Goal: Task Accomplishment & Management: Manage account settings

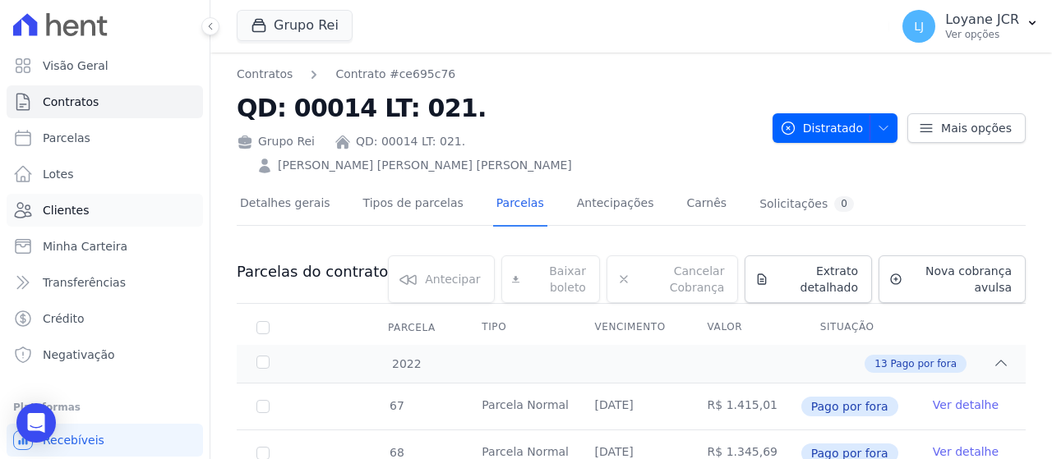
drag, startPoint x: 0, startPoint y: 0, endPoint x: 98, endPoint y: 198, distance: 220.8
click at [98, 198] on link "Clientes" at bounding box center [105, 210] width 196 height 33
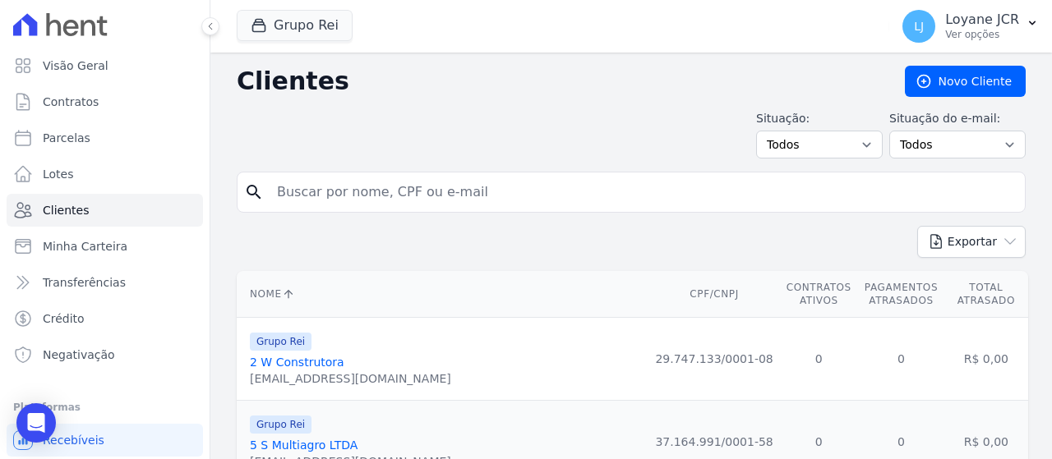
click at [469, 190] on input "search" at bounding box center [642, 192] width 751 height 33
paste input "[PERSON_NAME]"
type input "[PERSON_NAME]"
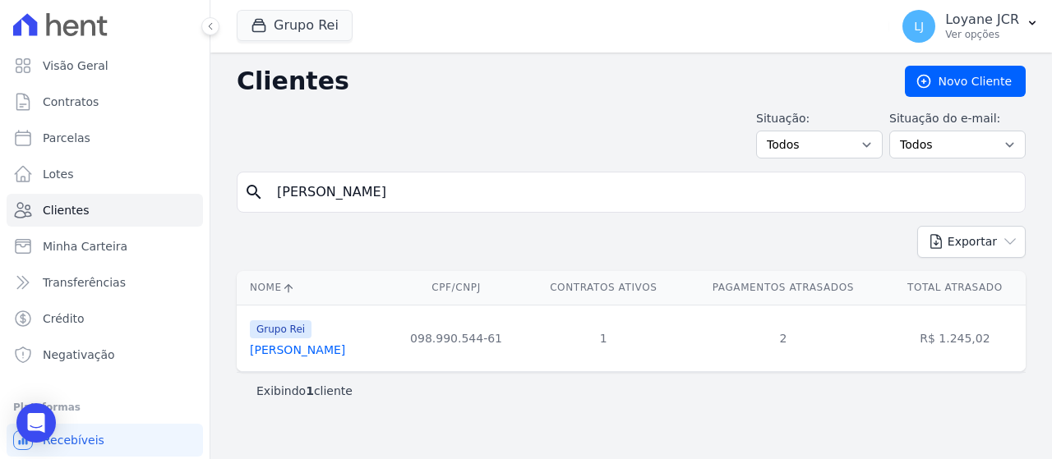
click at [319, 343] on link "[PERSON_NAME]" at bounding box center [297, 349] width 95 height 13
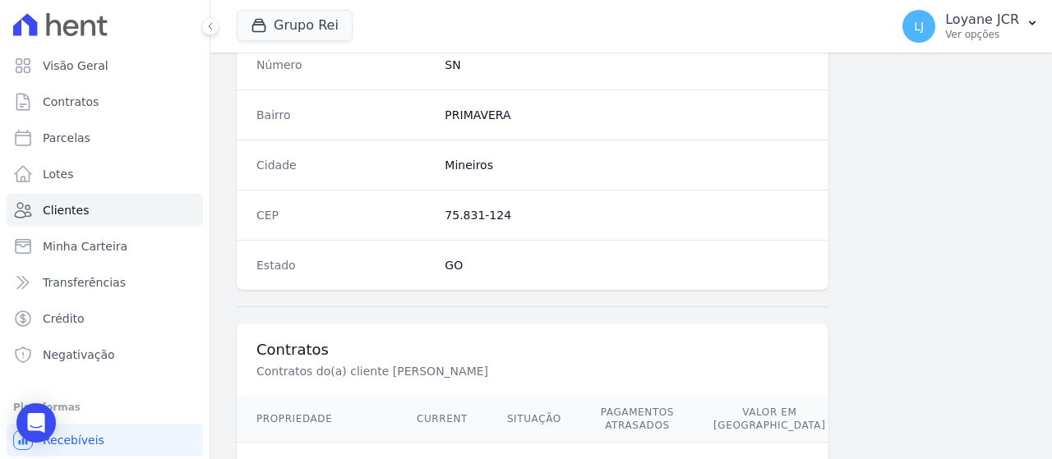
scroll to position [1083, 0]
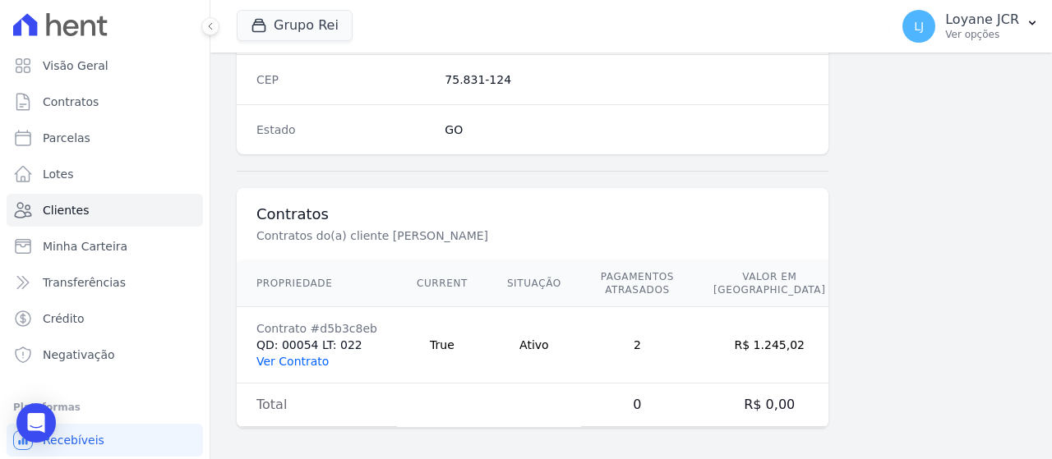
click at [301, 355] on link "Ver Contrato" at bounding box center [292, 361] width 72 height 13
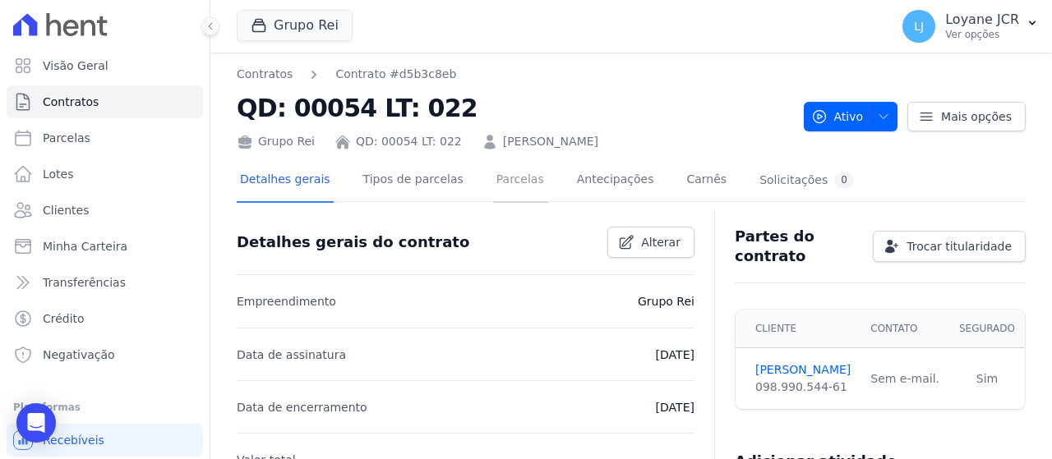
click at [493, 182] on link "Parcelas" at bounding box center [520, 181] width 54 height 44
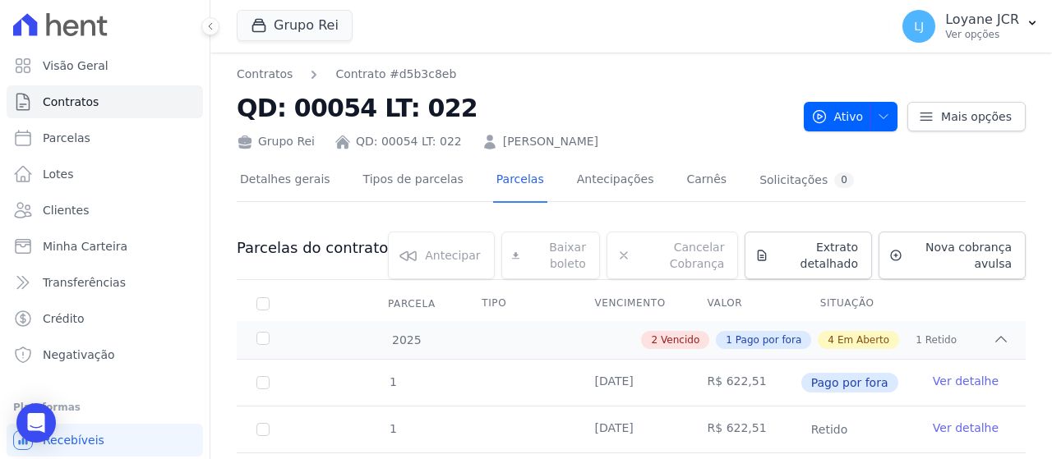
drag, startPoint x: 483, startPoint y: 182, endPoint x: 692, endPoint y: 42, distance: 251.6
click at [692, 42] on div "Grupo Rei Você possui apenas um empreendimento Aplicar" at bounding box center [560, 26] width 646 height 54
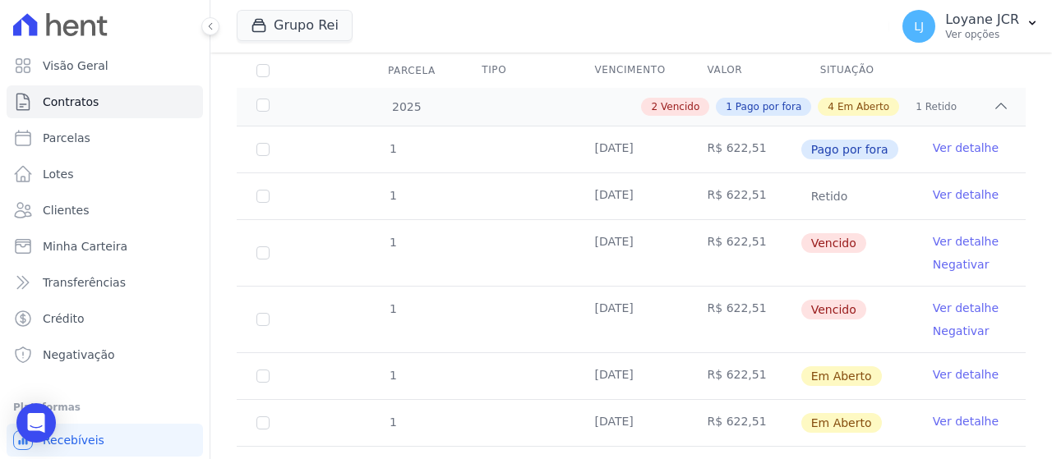
scroll to position [329, 0]
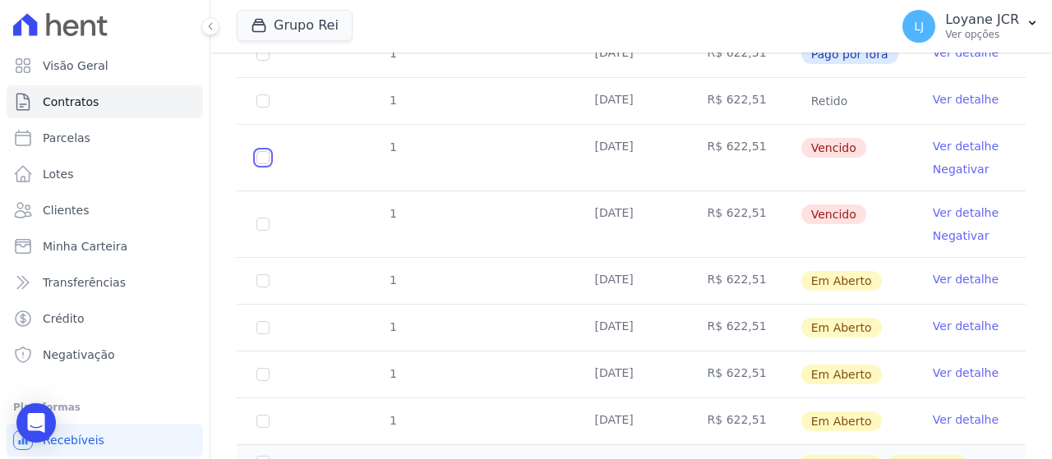
click at [266, 159] on input "checkbox" at bounding box center [262, 157] width 13 height 13
checkbox input "true"
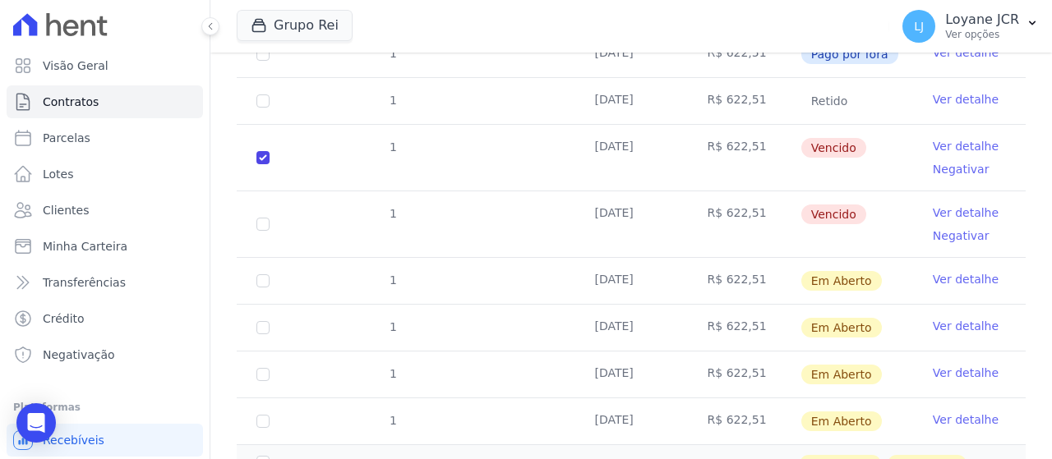
click at [253, 223] on td "1" at bounding box center [263, 224] width 53 height 66
click at [259, 223] on input "checkbox" at bounding box center [262, 224] width 13 height 13
checkbox input "true"
click at [257, 151] on input "checkbox" at bounding box center [262, 157] width 13 height 13
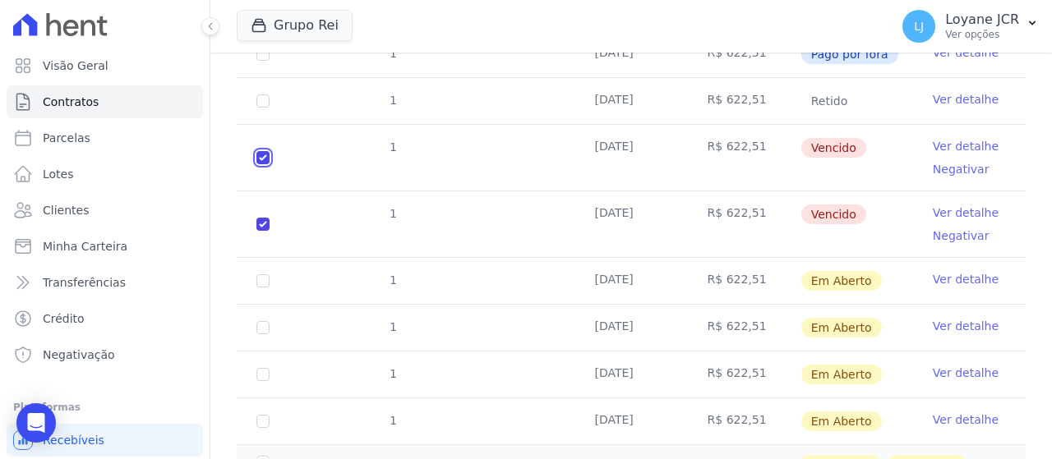
checkbox input "false"
checkbox input "true"
click at [258, 219] on input "checkbox" at bounding box center [262, 224] width 13 height 13
checkbox input "false"
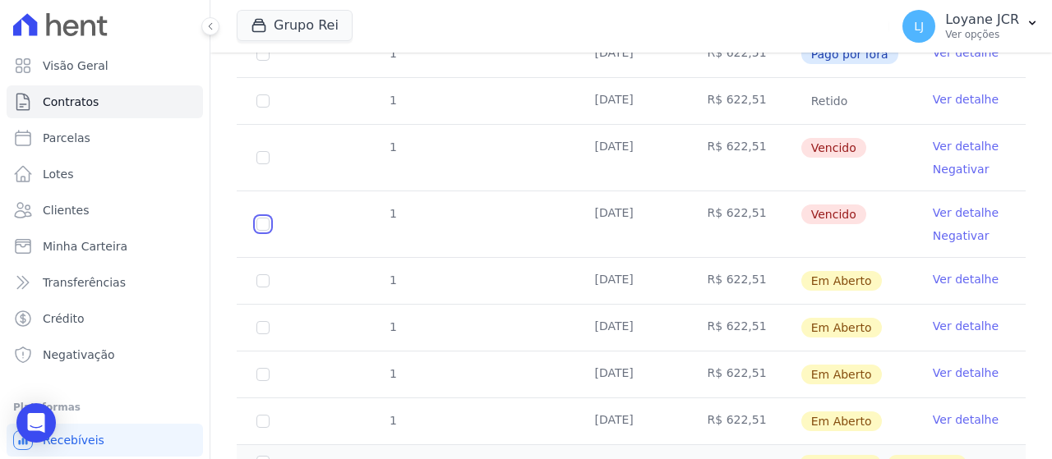
checkbox input "false"
click at [940, 144] on link "Ver detalhe" at bounding box center [966, 146] width 66 height 16
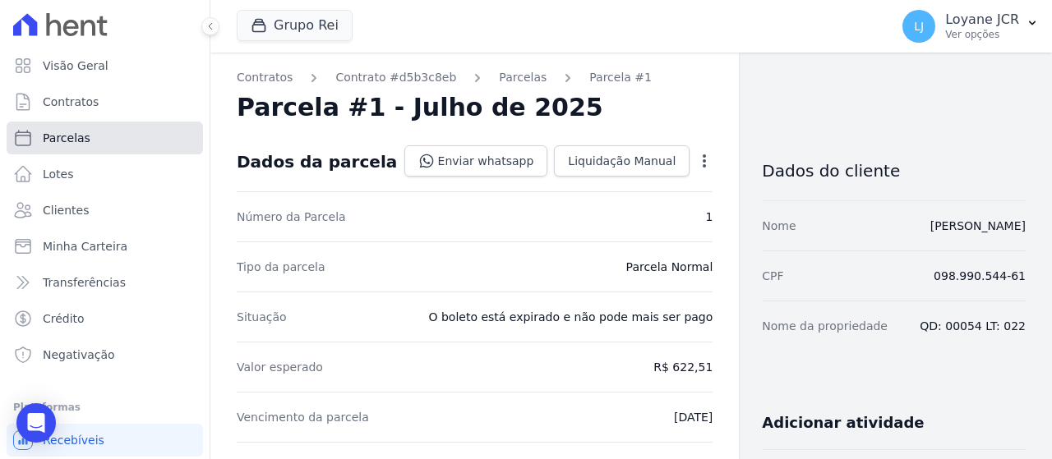
click at [99, 136] on link "Parcelas" at bounding box center [105, 138] width 196 height 33
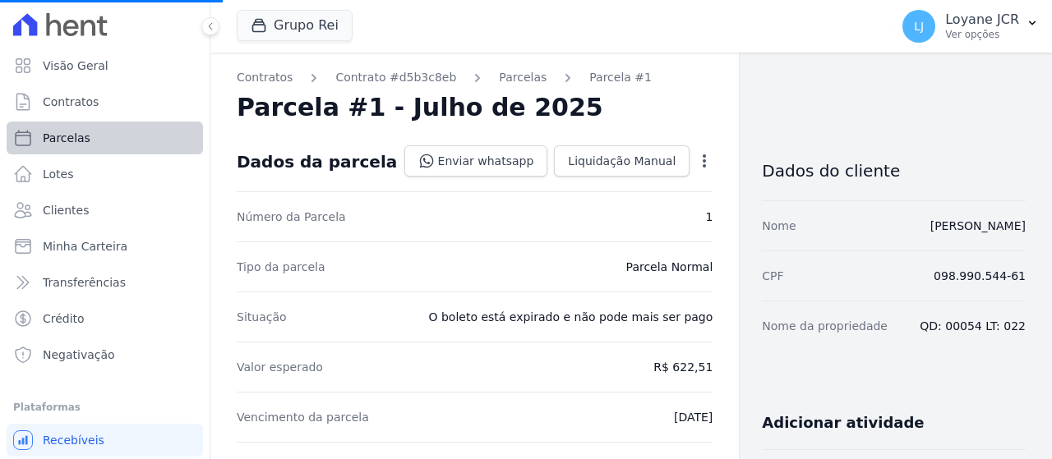
select select
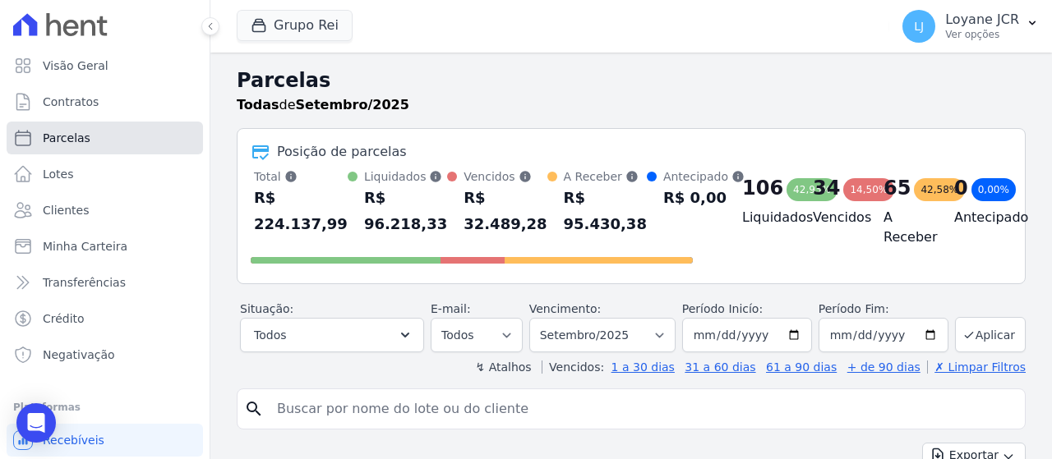
click at [99, 136] on link "Parcelas" at bounding box center [105, 138] width 196 height 33
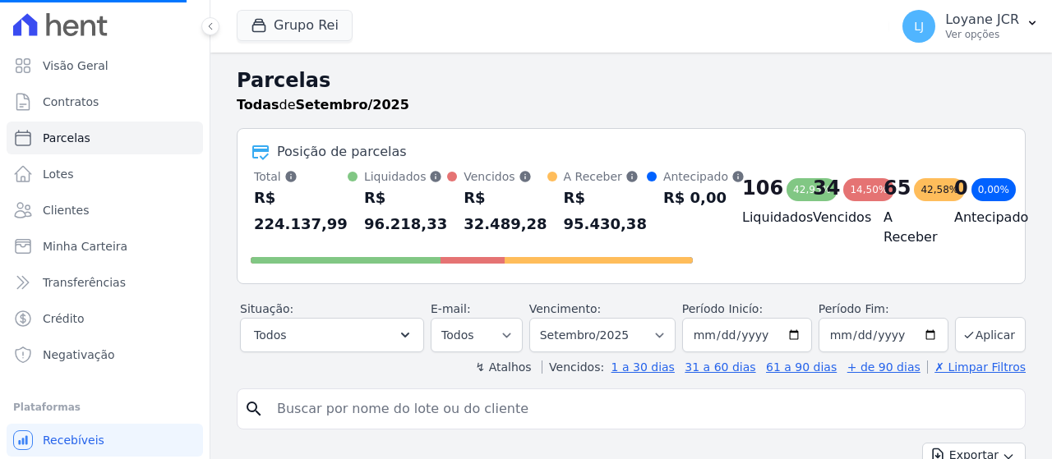
select select
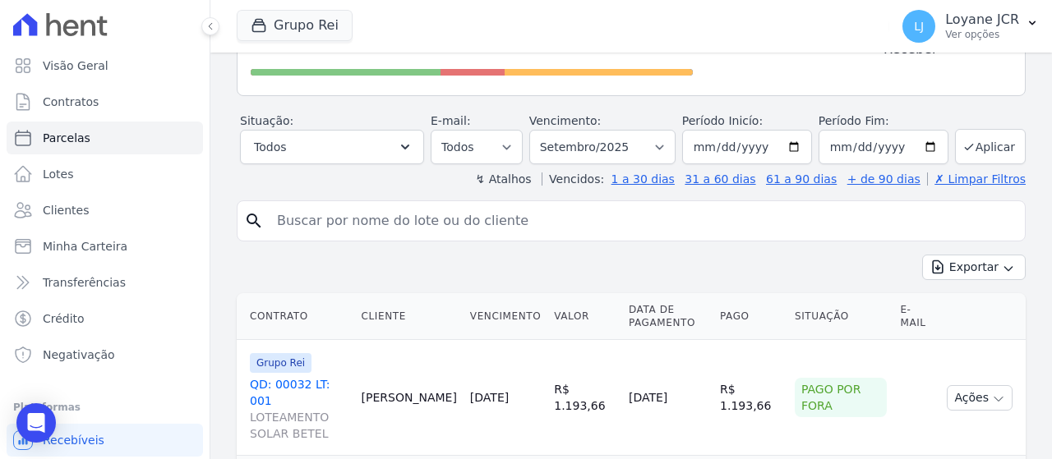
scroll to position [329, 0]
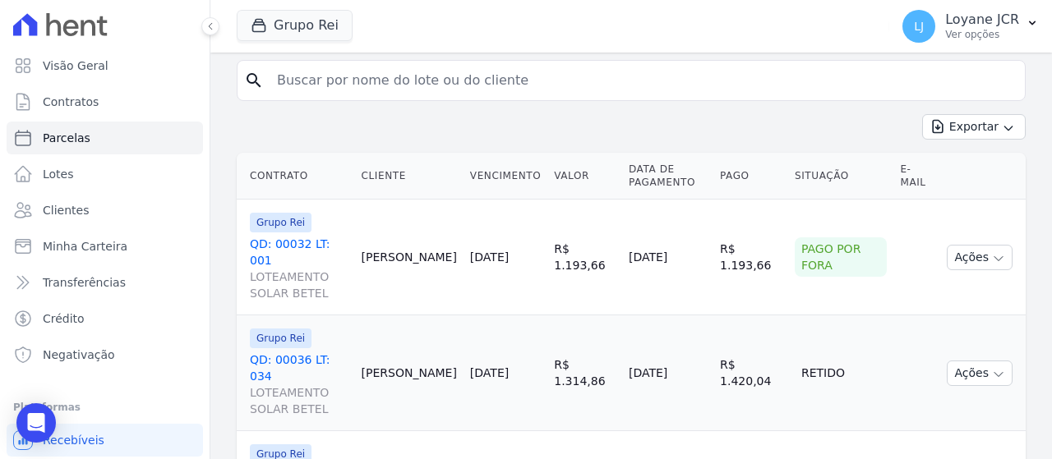
click at [495, 80] on input "search" at bounding box center [642, 80] width 751 height 33
paste input "[PERSON_NAME]"
type input "[PERSON_NAME]"
select select
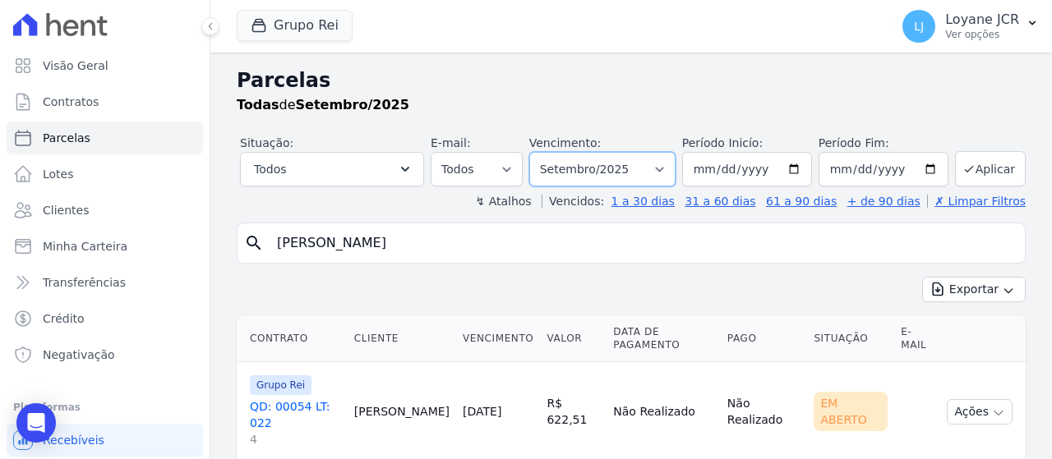
click at [621, 171] on select "Filtrar por período ──────── Todos os meses Janeiro/2020 Fevereiro/2020 Março/2…" at bounding box center [602, 169] width 146 height 35
select select "07/2025"
click at [541, 152] on select "Filtrar por período ──────── Todos os meses Janeiro/2020 Fevereiro/2020 Março/2…" at bounding box center [602, 169] width 146 height 35
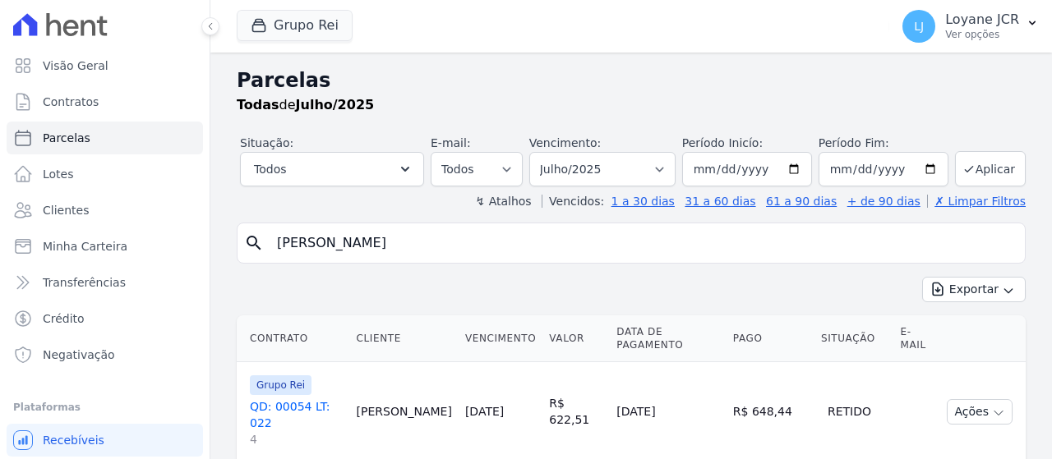
select select
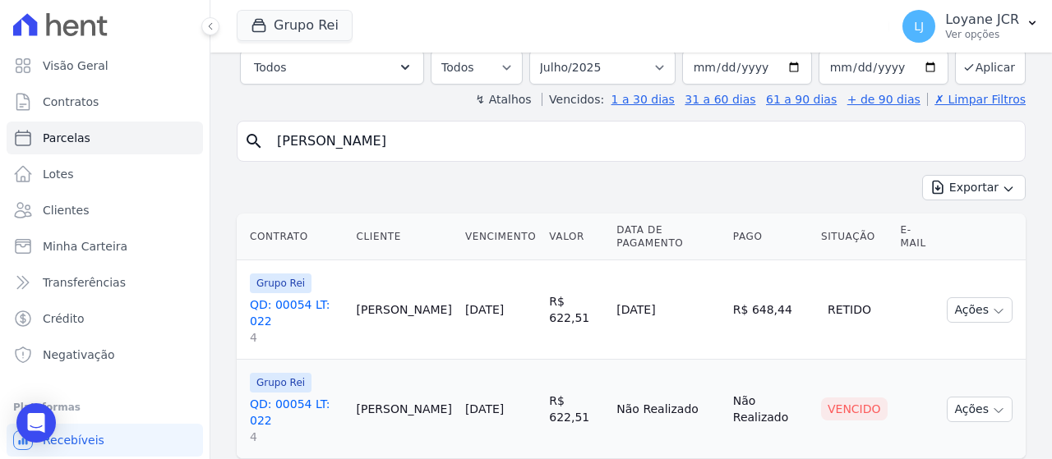
scroll to position [103, 0]
click at [926, 67] on input "2025-07-31" at bounding box center [883, 66] width 130 height 35
click at [739, 78] on input "2025-07-01" at bounding box center [747, 66] width 130 height 35
click at [795, 65] on input "2025-07-01" at bounding box center [747, 66] width 130 height 35
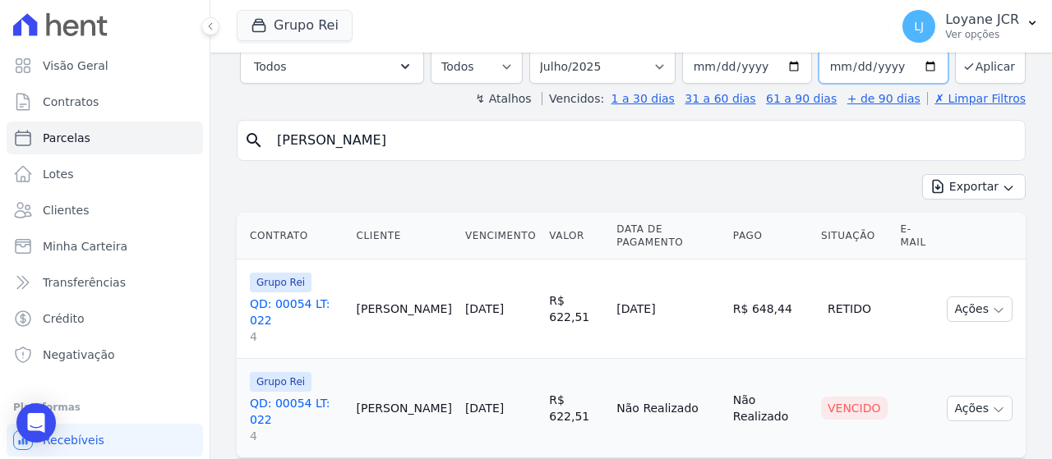
click at [923, 68] on input "2025-07-31" at bounding box center [883, 66] width 130 height 35
type input "2025-08-31"
click at [791, 67] on input "2025-07-01" at bounding box center [747, 66] width 130 height 35
type input "2025-08-01"
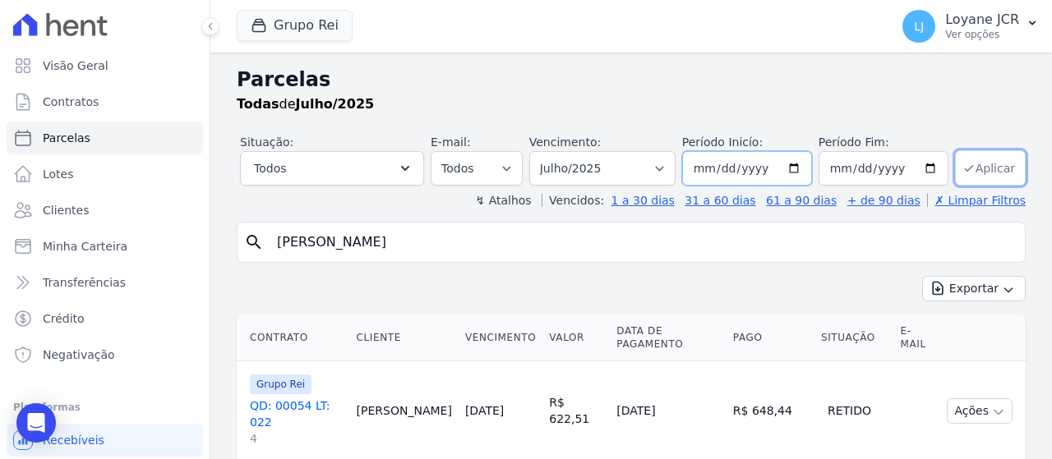
scroll to position [0, 0]
click at [975, 165] on button "Aplicar" at bounding box center [990, 168] width 71 height 35
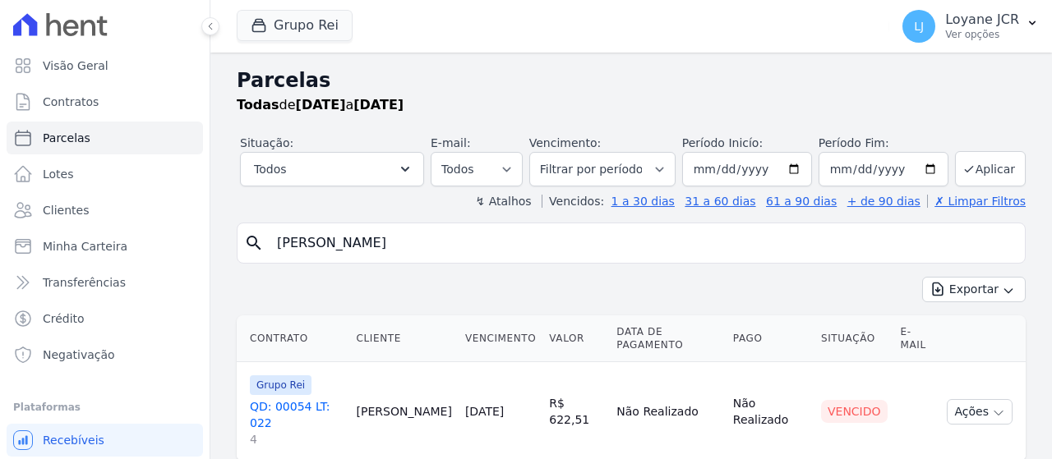
select select
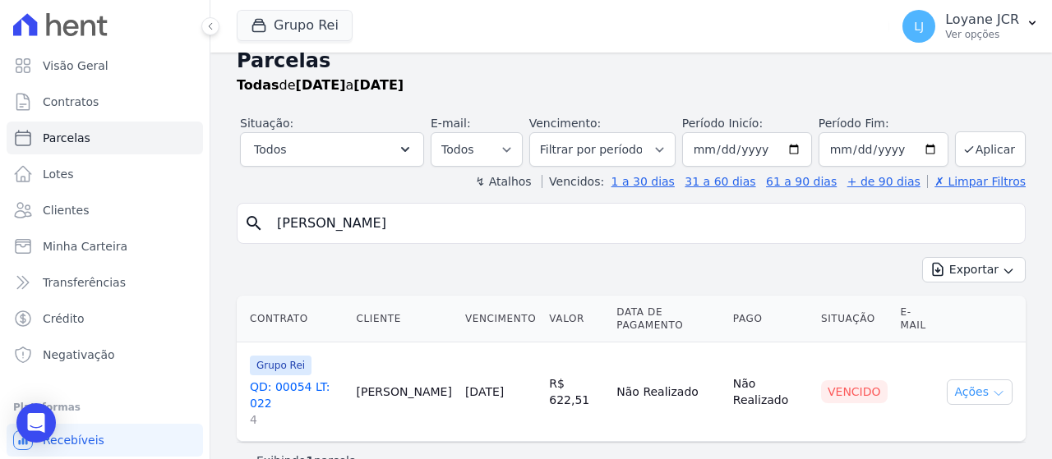
click at [962, 380] on button "Ações" at bounding box center [980, 392] width 66 height 25
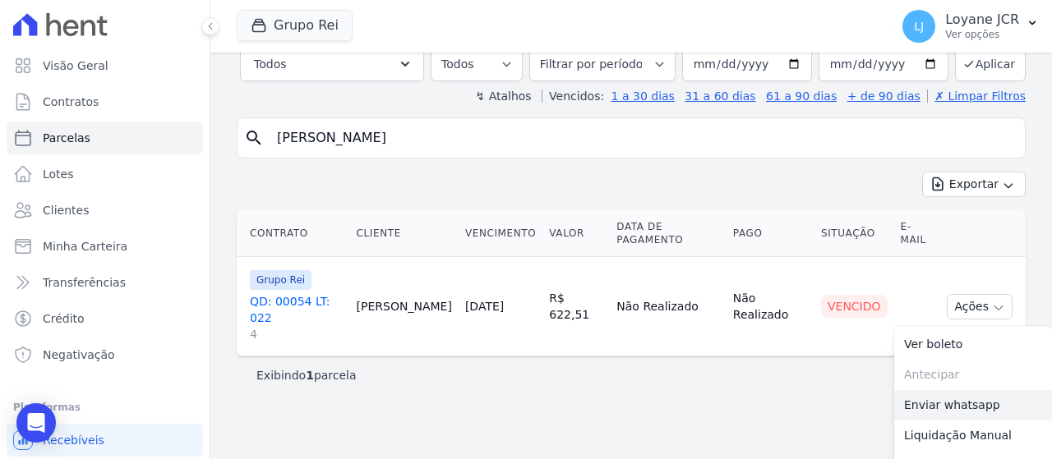
scroll to position [106, 0]
click at [947, 420] on link "Liquidação Manual" at bounding box center [973, 435] width 158 height 30
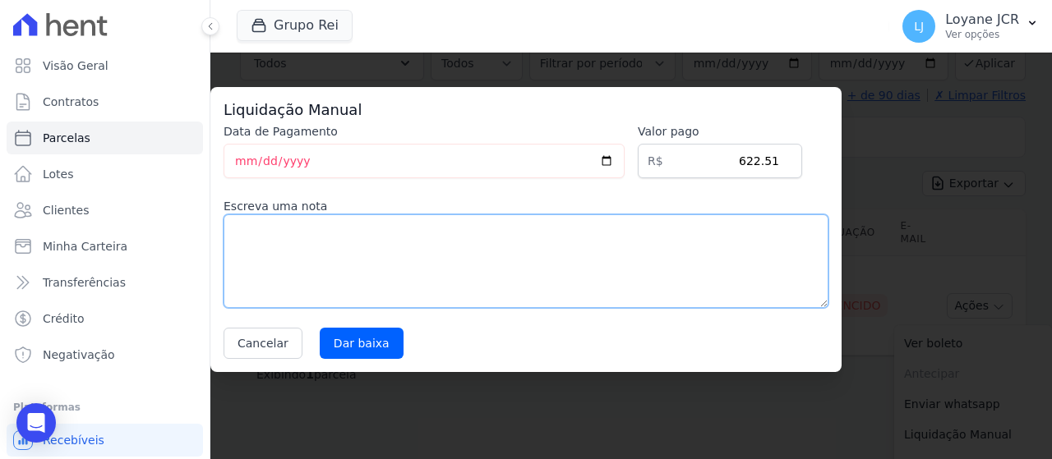
click at [409, 234] on textarea at bounding box center [525, 261] width 605 height 94
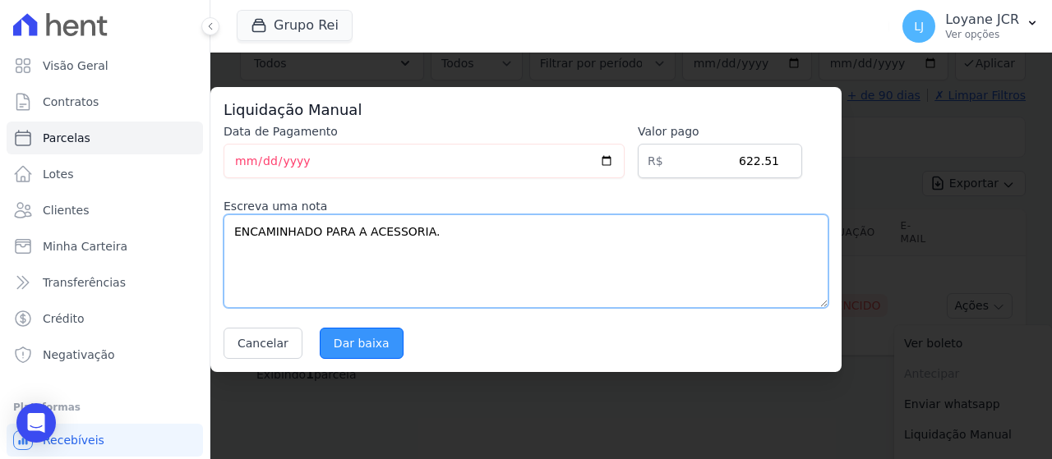
type textarea "ENCAMINHADO PARA A ACESSORIA."
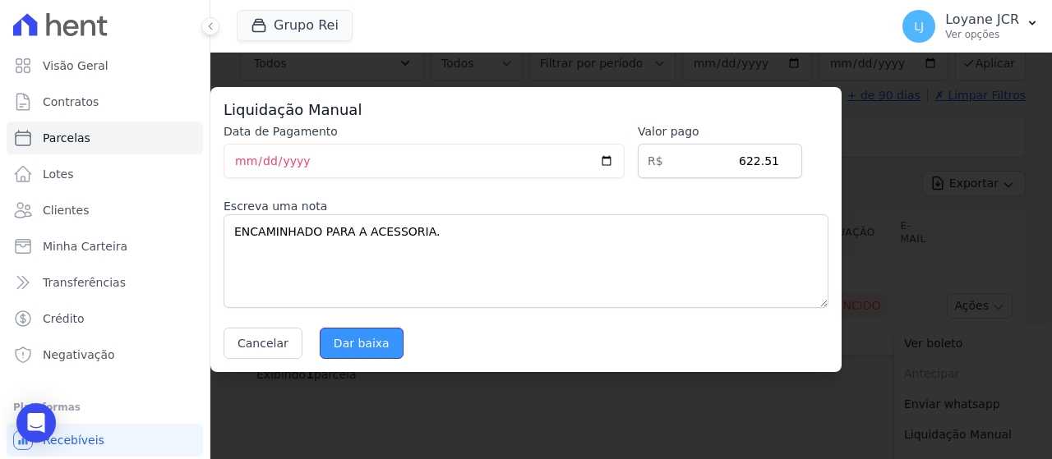
click at [352, 343] on input "Dar baixa" at bounding box center [362, 343] width 84 height 31
select select
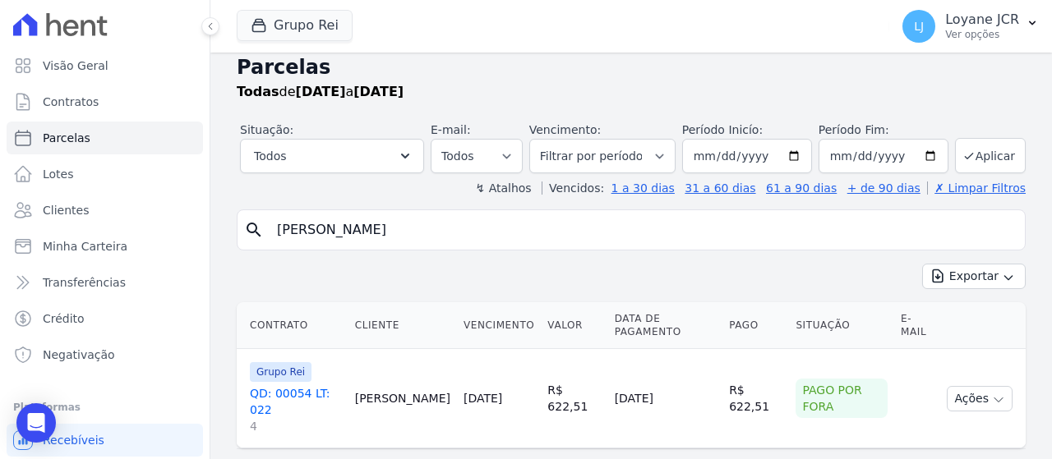
scroll to position [20, 0]
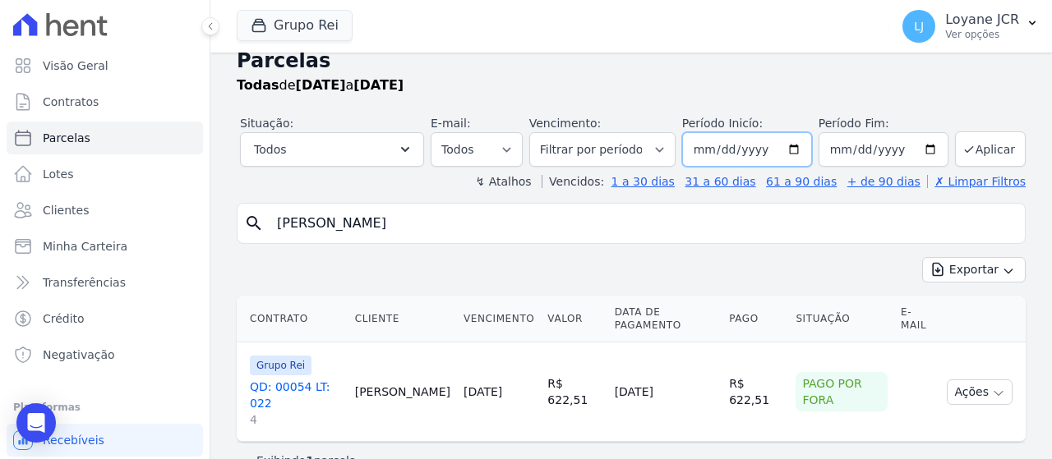
click at [779, 152] on input "2025-08-01" at bounding box center [747, 149] width 130 height 35
click at [790, 149] on input "2025-08-01" at bounding box center [747, 149] width 130 height 35
type input "[DATE]"
click at [919, 150] on input "2025-08-31" at bounding box center [883, 149] width 130 height 35
type input "[DATE]"
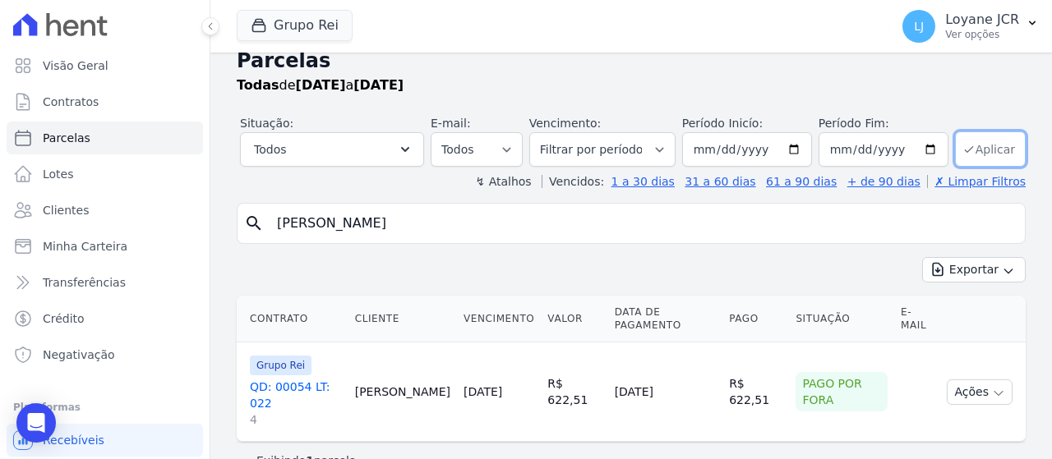
click at [987, 139] on button "Aplicar" at bounding box center [990, 148] width 71 height 35
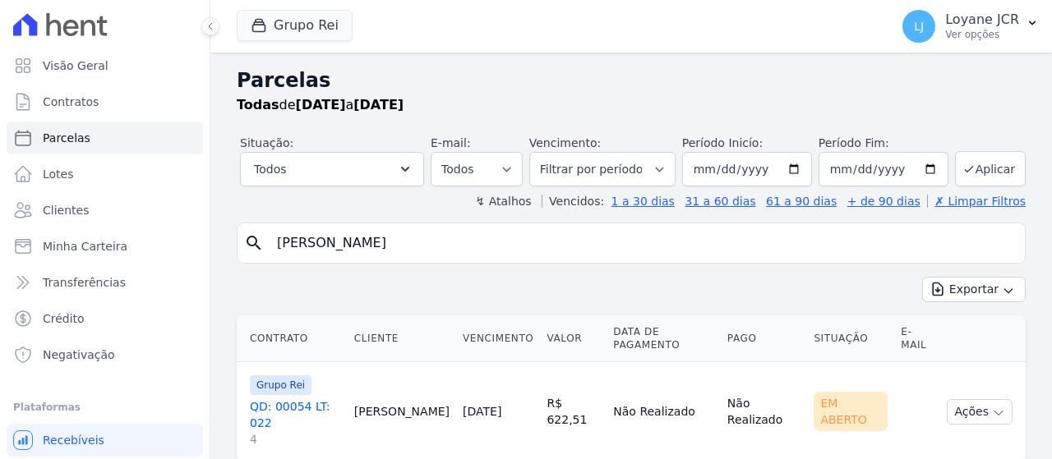
select select
click at [790, 172] on input "[DATE]" at bounding box center [747, 169] width 130 height 35
type input "2025-08-01"
click at [927, 168] on input "[DATE]" at bounding box center [883, 169] width 130 height 35
type input "2025-08-31"
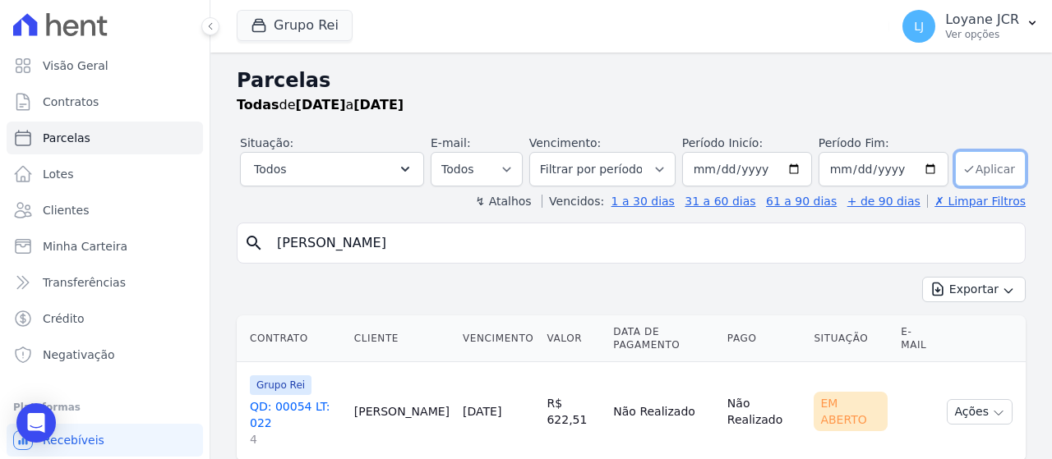
click at [991, 160] on button "Aplicar" at bounding box center [990, 168] width 71 height 35
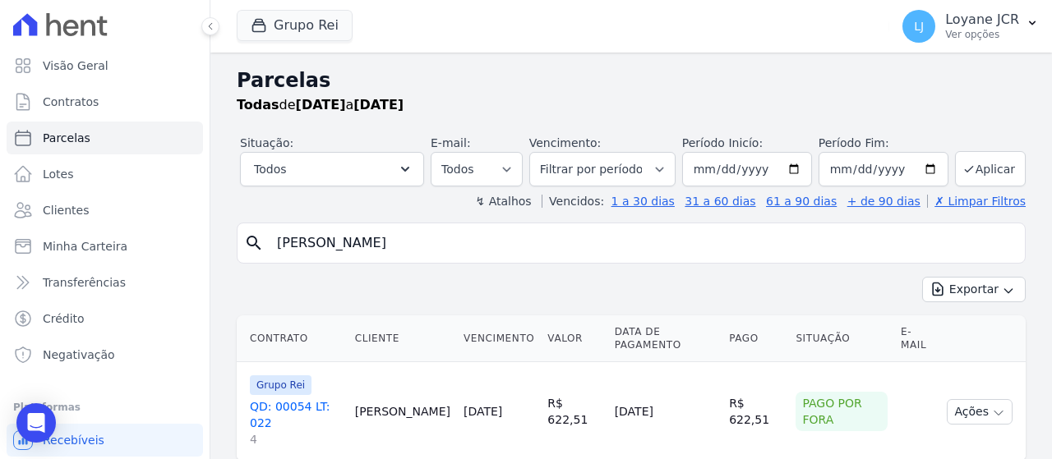
select select
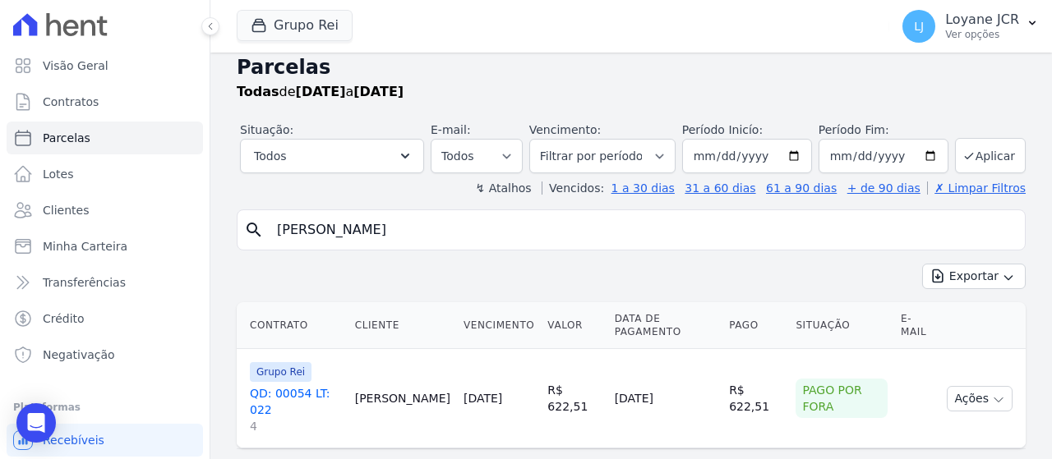
scroll to position [20, 0]
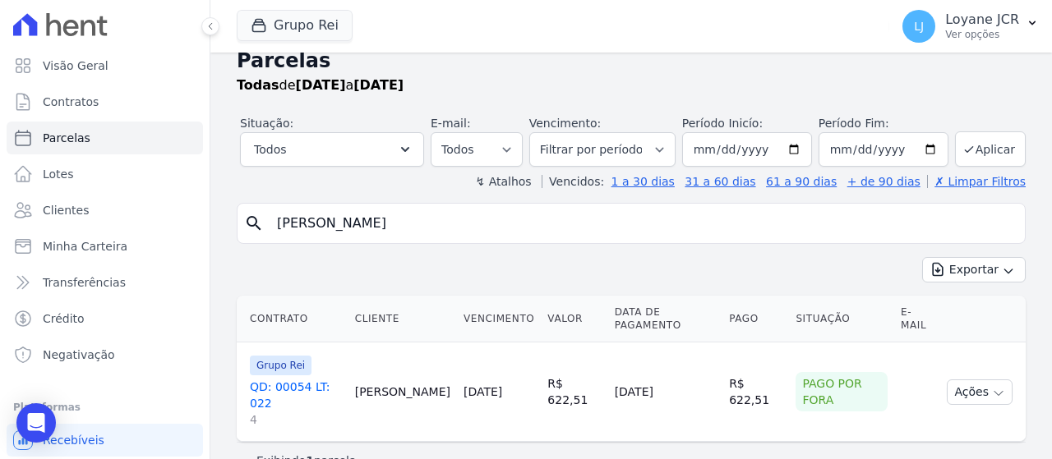
click at [862, 372] on div "Pago por fora" at bounding box center [841, 391] width 92 height 39
click at [947, 380] on button "Ações" at bounding box center [980, 392] width 66 height 25
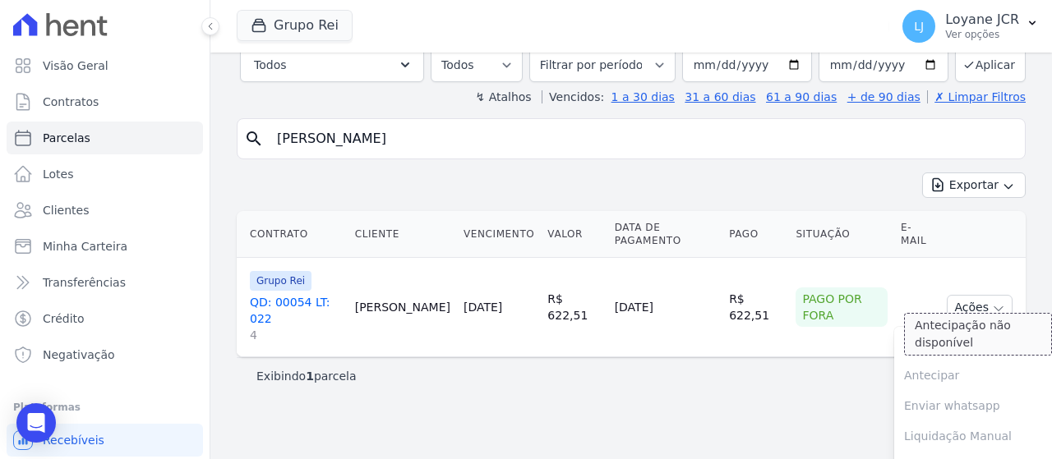
scroll to position [106, 0]
click at [720, 356] on div "Exibindo 1 parcela" at bounding box center [631, 374] width 789 height 37
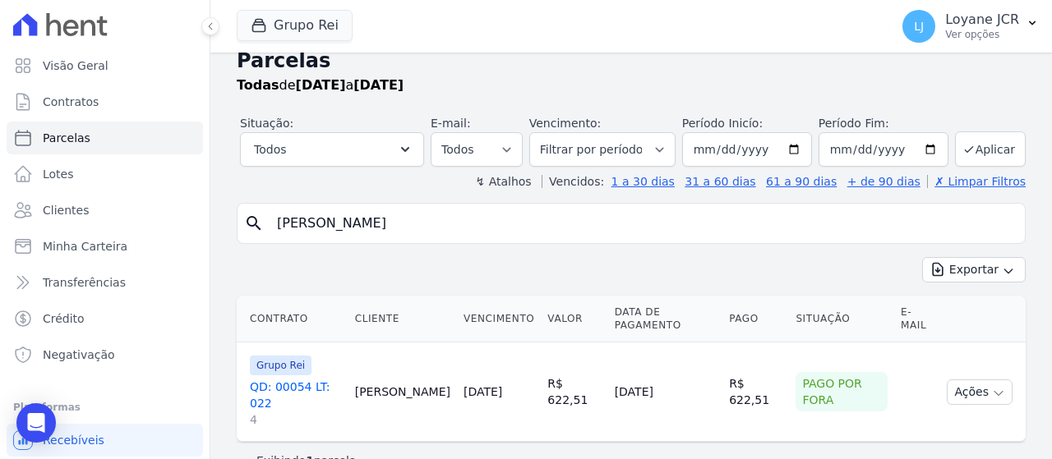
click at [805, 351] on td "Pago por fora" at bounding box center [841, 392] width 105 height 99
click at [802, 372] on div "Pago por fora" at bounding box center [841, 391] width 92 height 39
click at [794, 264] on div "Exportar Exportar PDF Exportar CSV" at bounding box center [631, 276] width 789 height 39
click at [971, 380] on button "Ações" at bounding box center [980, 392] width 66 height 25
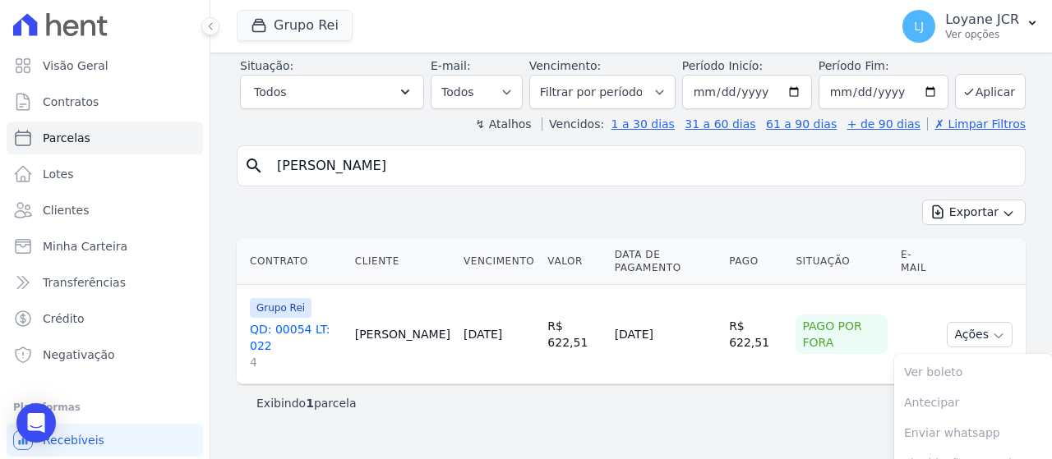
scroll to position [106, 0]
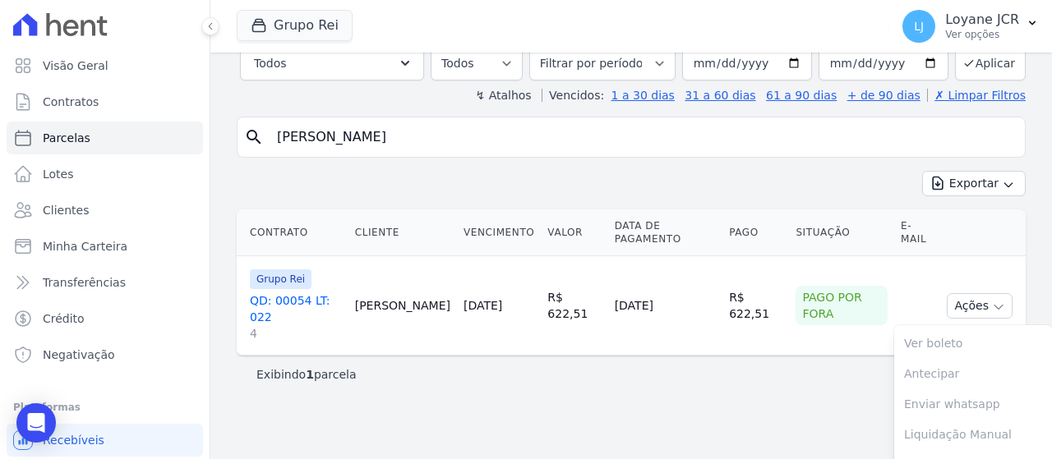
click at [348, 292] on td "Grupo Rei QD: 00054 LT: 022 4" at bounding box center [293, 305] width 112 height 99
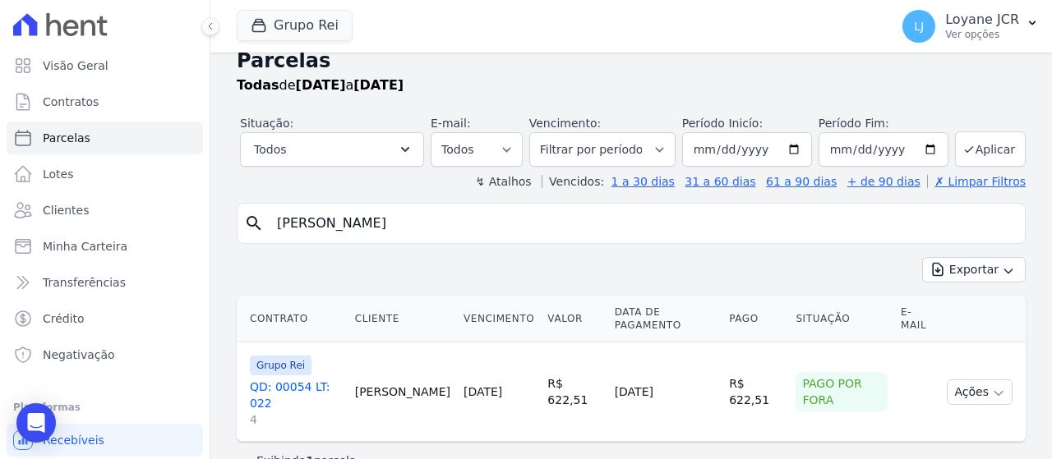
click at [894, 370] on td "Cliente sem endereço de e-mail" at bounding box center [917, 392] width 46 height 99
click at [966, 380] on button "Ações" at bounding box center [980, 392] width 66 height 25
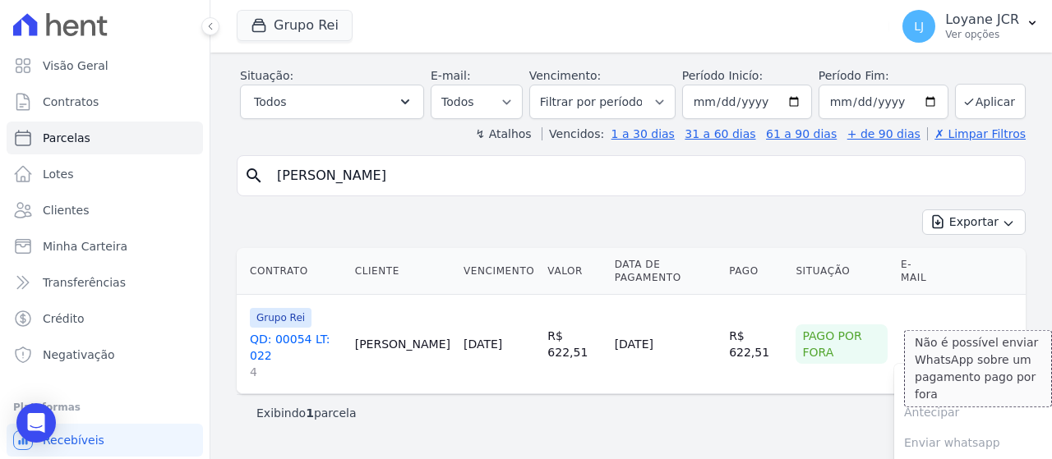
scroll to position [106, 0]
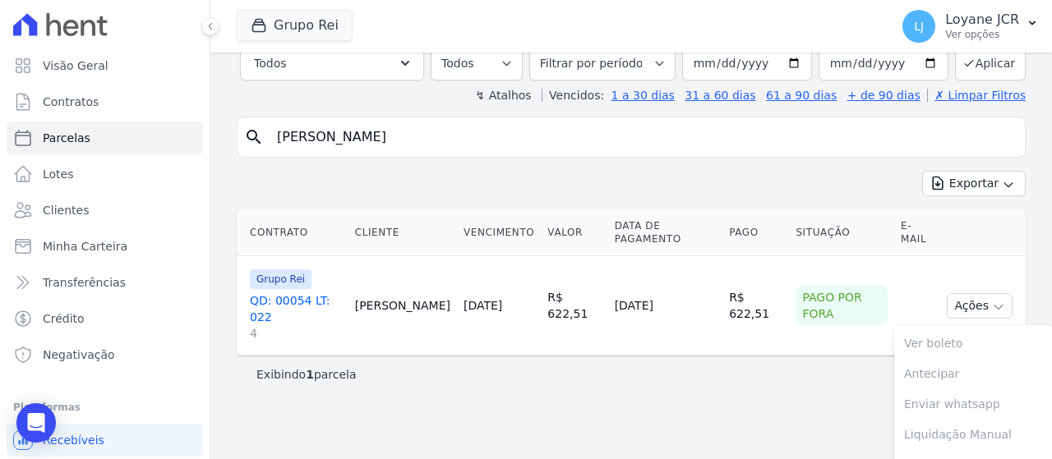
click at [608, 307] on td "[DATE]" at bounding box center [665, 305] width 115 height 99
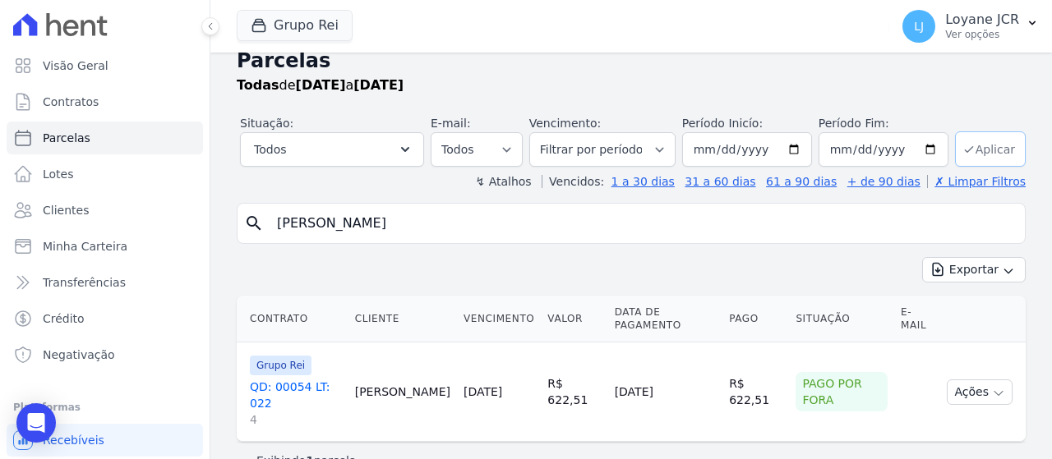
click at [1000, 134] on button "Aplicar" at bounding box center [990, 148] width 71 height 35
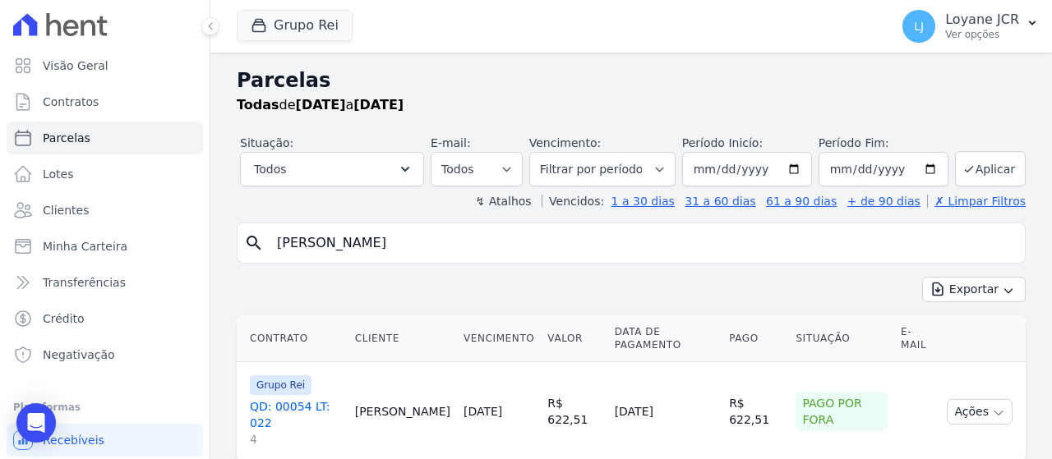
select select
click at [976, 399] on button "Ações" at bounding box center [980, 411] width 66 height 25
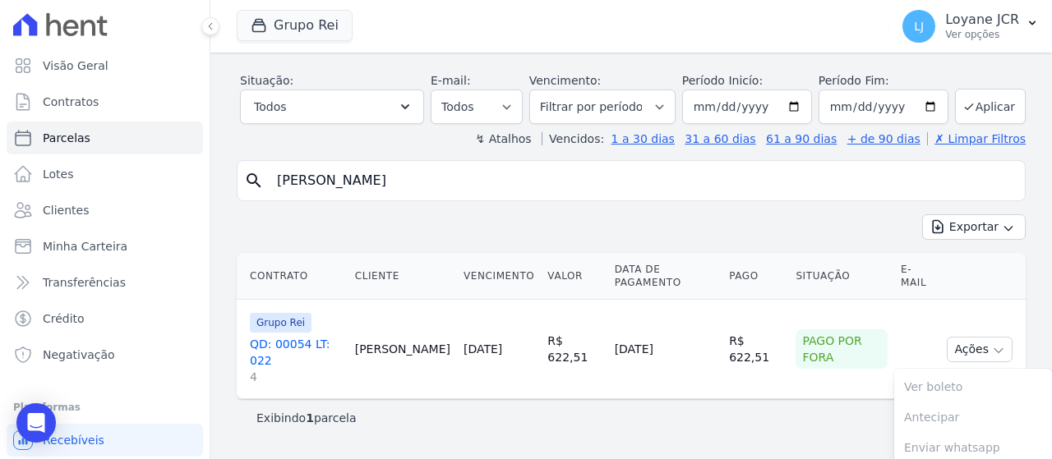
scroll to position [106, 0]
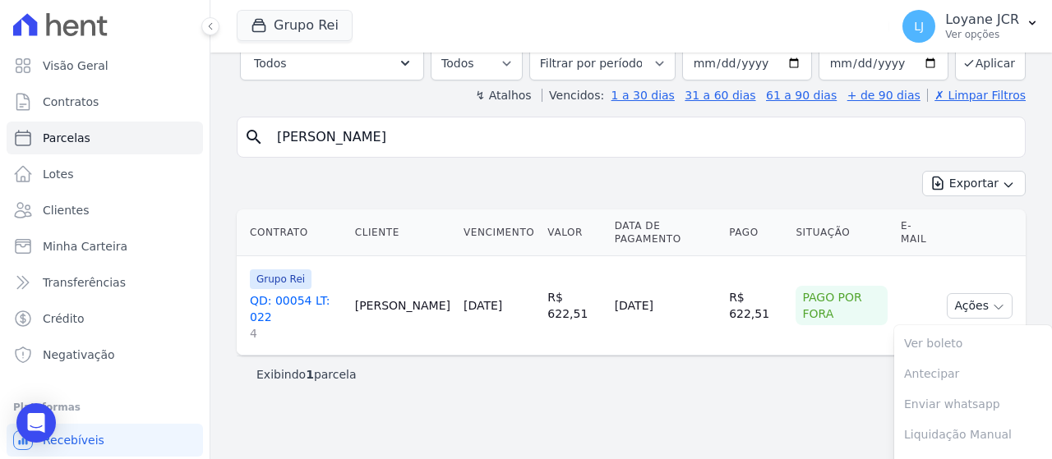
drag, startPoint x: 748, startPoint y: 394, endPoint x: 753, endPoint y: 384, distance: 12.1
click at [751, 392] on main "Parcelas Todas de 01/08/2025 a 31/08/2025 Situação: Agendado Em Aberto Pago Pro…" at bounding box center [630, 256] width 841 height 407
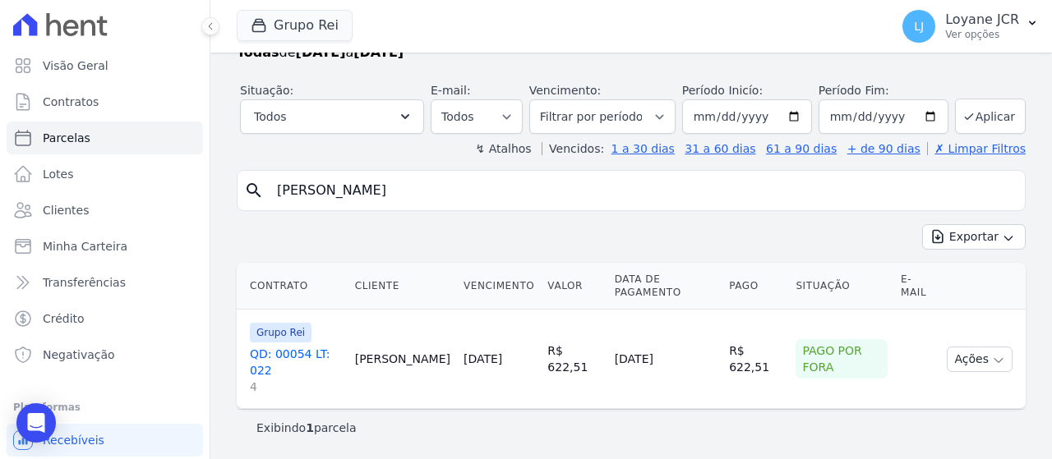
scroll to position [20, 0]
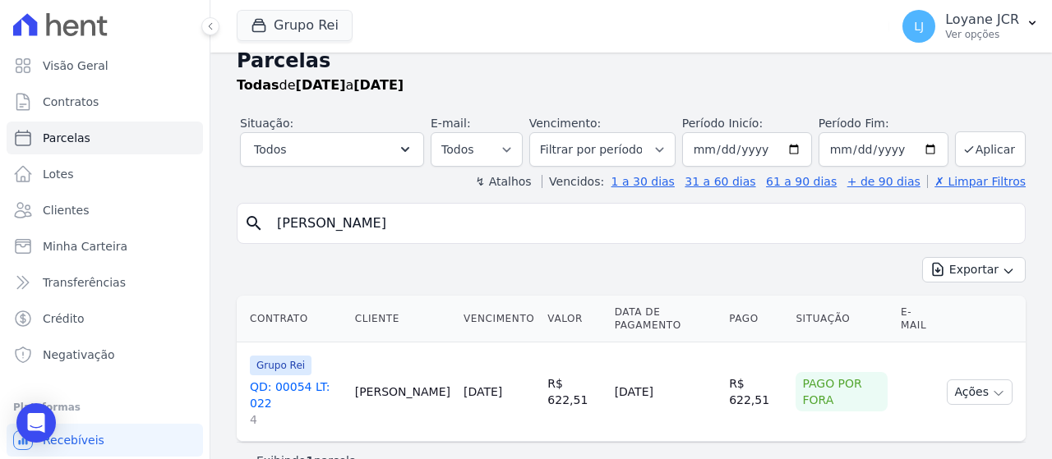
drag, startPoint x: 463, startPoint y: 226, endPoint x: 205, endPoint y: 213, distance: 258.3
click at [205, 213] on div "Visão Geral Contratos Parcelas Lotes Clientes Minha Carteira Transferências Cré…" at bounding box center [526, 229] width 1052 height 459
click at [81, 210] on span "Clientes" at bounding box center [66, 210] width 46 height 16
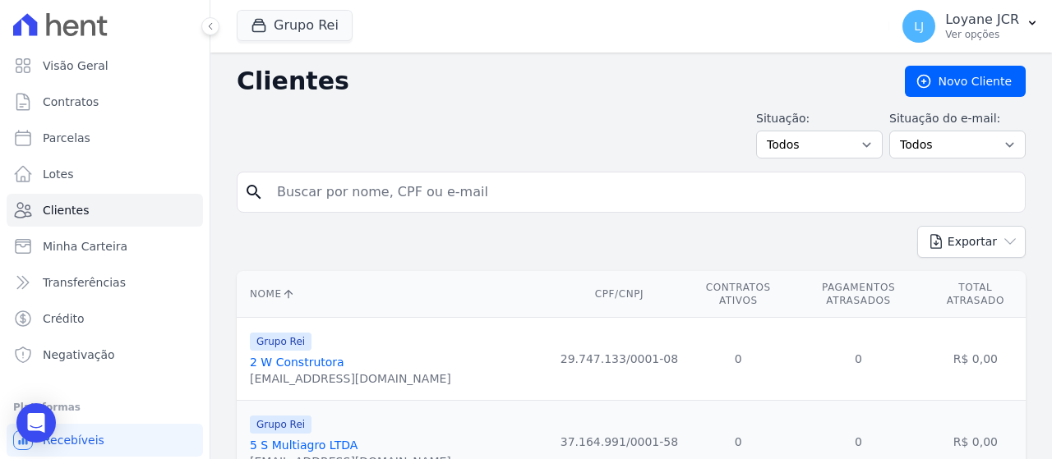
click at [289, 195] on input "search" at bounding box center [642, 192] width 751 height 33
paste input "[PERSON_NAME]"
type input "[PERSON_NAME]"
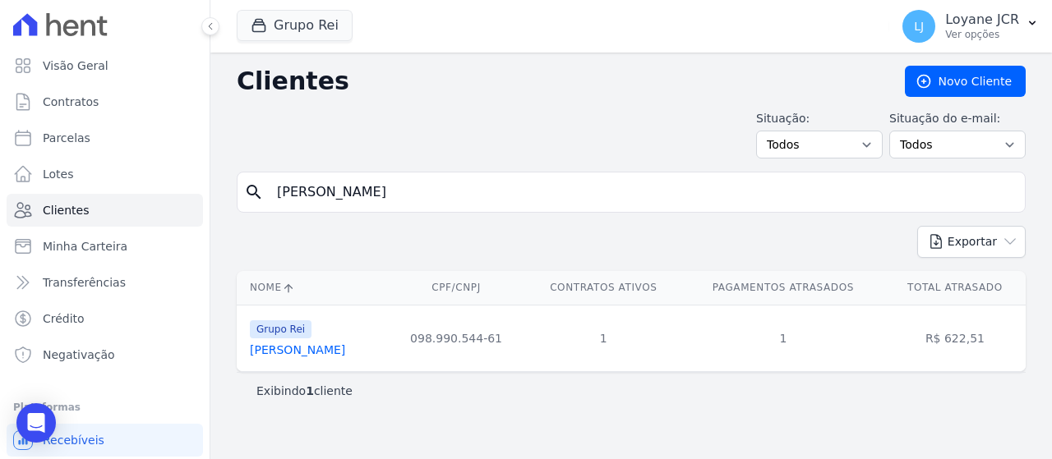
click at [289, 348] on link "Jessica Maximiano Da Silva" at bounding box center [297, 349] width 95 height 13
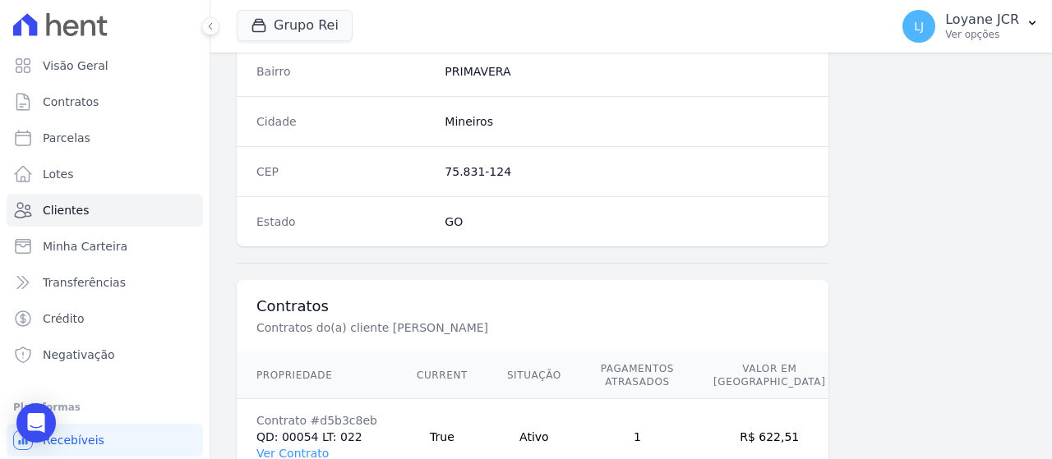
scroll to position [1083, 0]
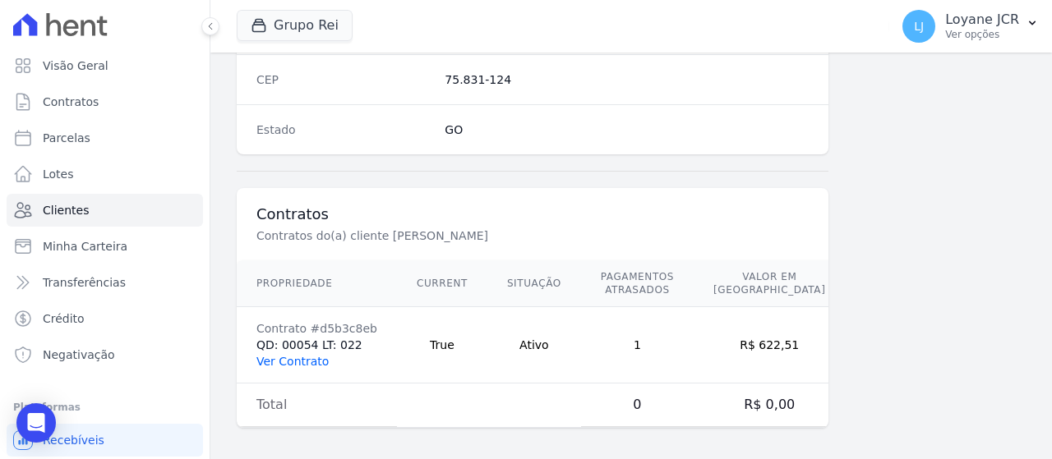
click at [265, 360] on link "Ver Contrato" at bounding box center [292, 361] width 72 height 13
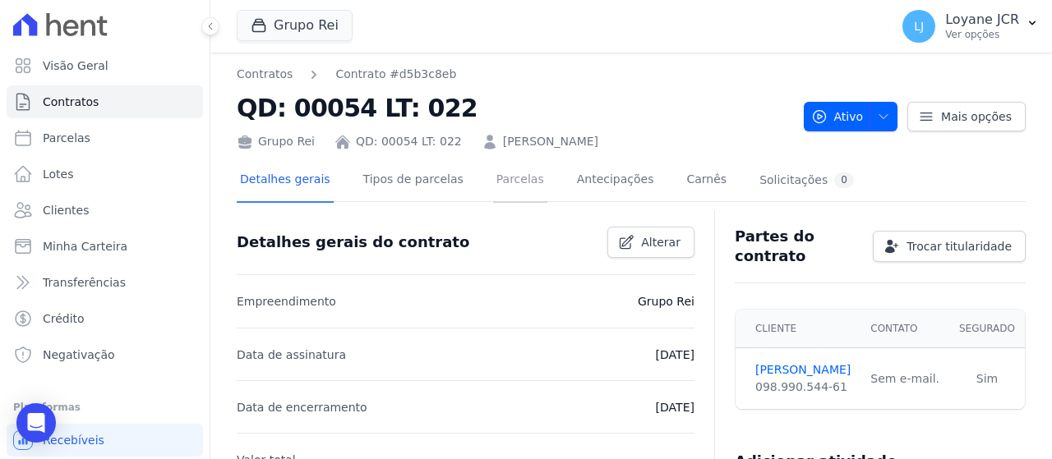
click at [518, 175] on link "Parcelas" at bounding box center [520, 181] width 54 height 44
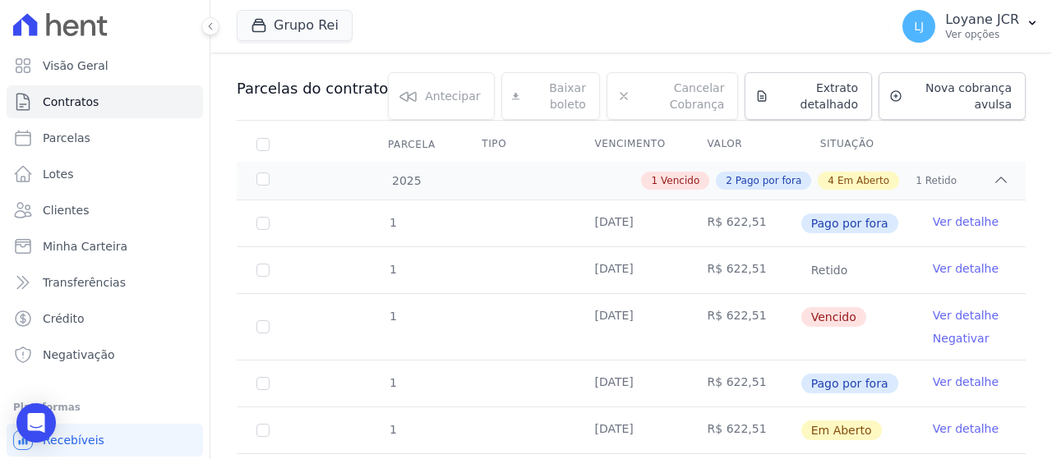
scroll to position [164, 0]
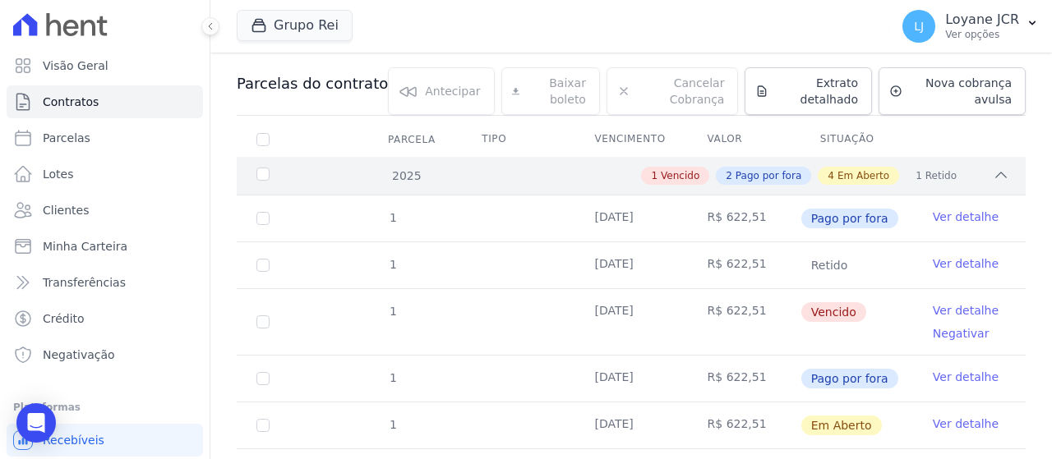
click at [260, 173] on div "2025" at bounding box center [286, 176] width 67 height 17
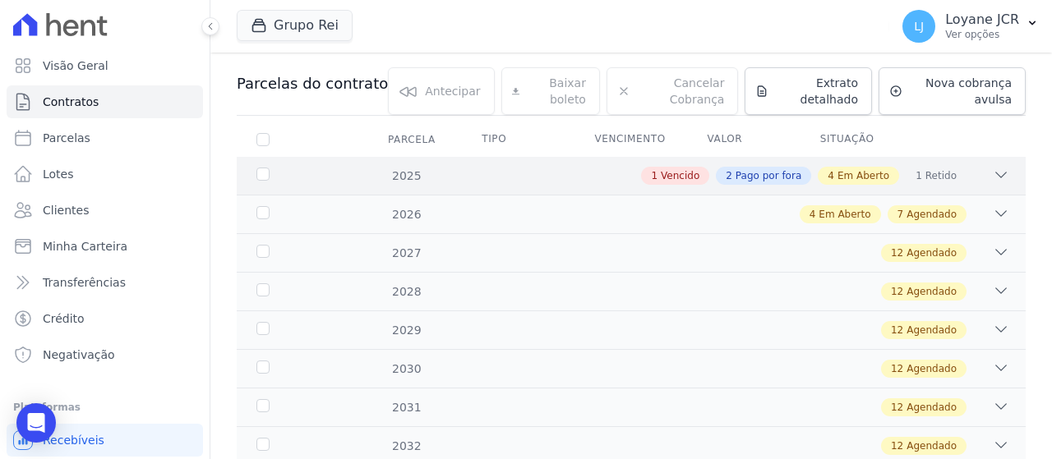
click at [272, 171] on div "2025" at bounding box center [286, 176] width 67 height 17
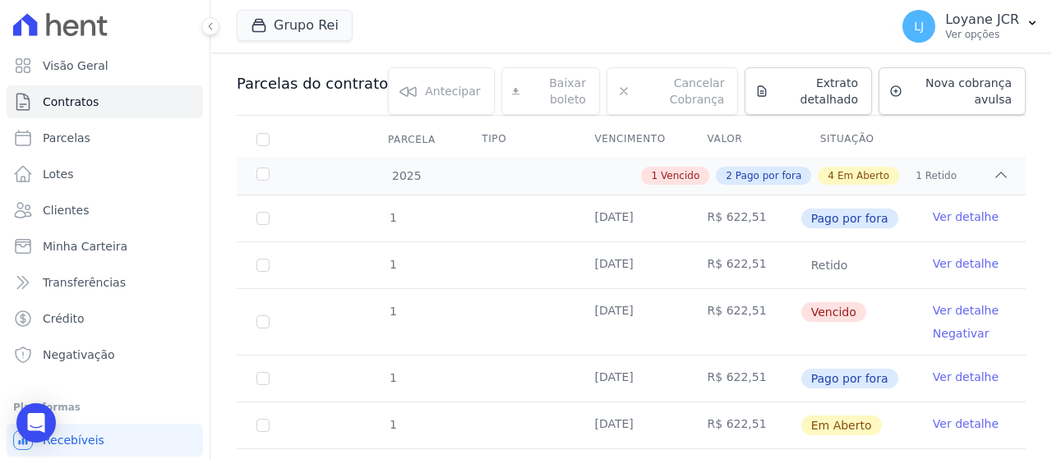
click at [960, 214] on link "Ver detalhe" at bounding box center [966, 217] width 66 height 16
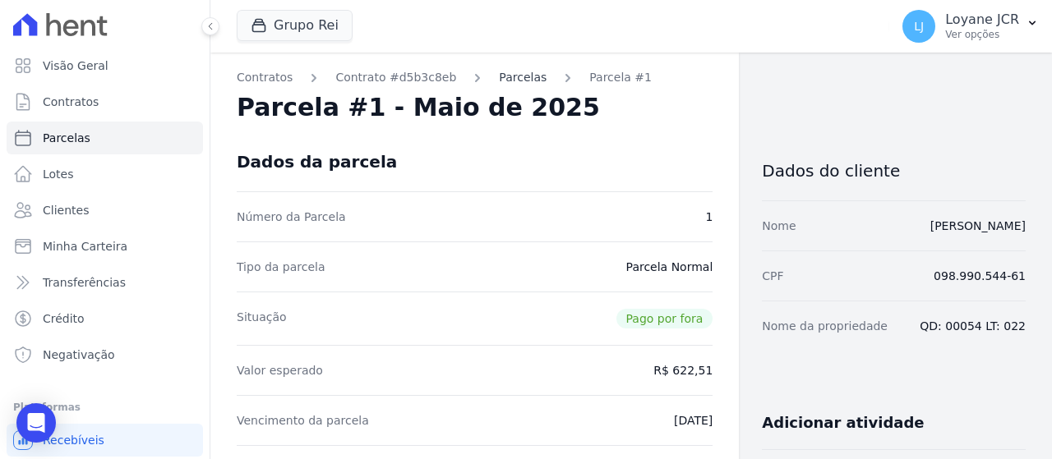
click at [518, 71] on link "Parcelas" at bounding box center [523, 77] width 48 height 17
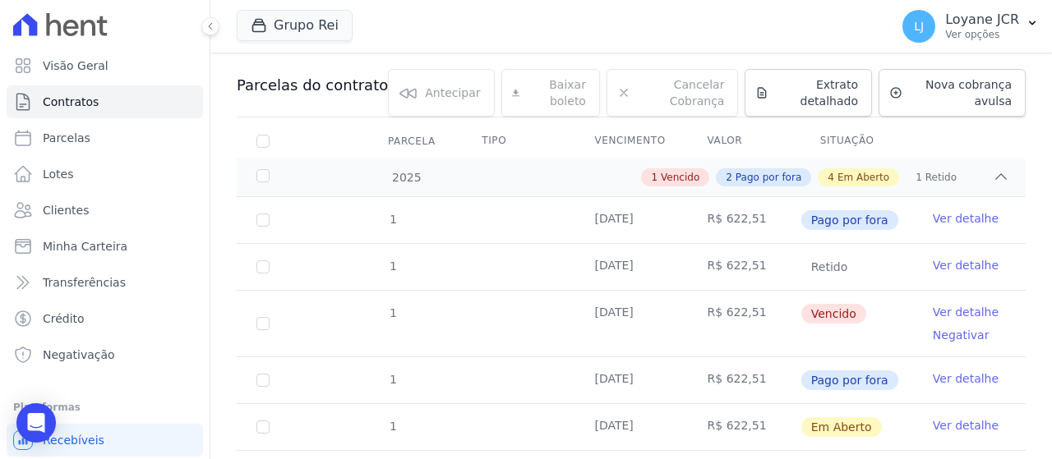
scroll to position [164, 0]
click at [942, 376] on link "Ver detalhe" at bounding box center [966, 377] width 66 height 16
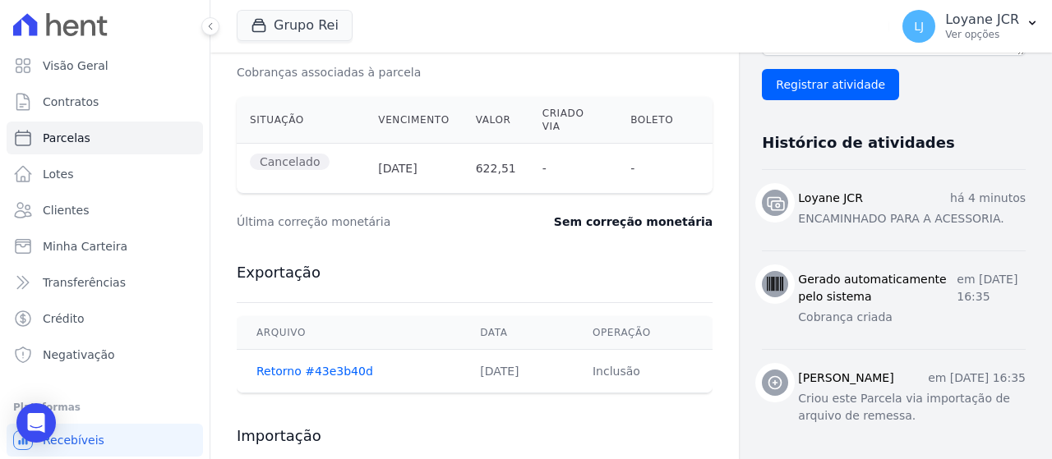
scroll to position [575, 0]
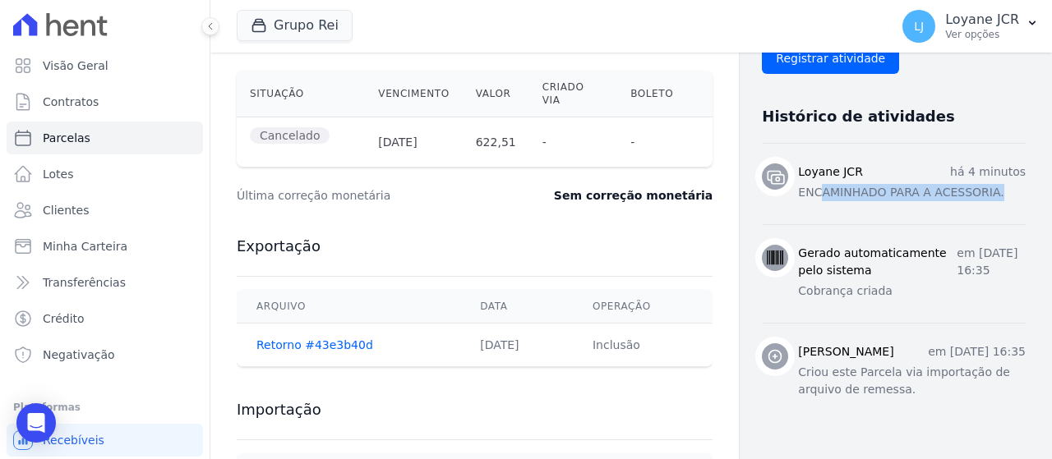
drag, startPoint x: 809, startPoint y: 190, endPoint x: 986, endPoint y: 204, distance: 178.0
click at [986, 204] on li "Loyane JCR há 4 minutos ENCAMINHADO PARA A ACESSORIA." at bounding box center [894, 184] width 264 height 81
click at [922, 214] on li "Loyane JCR há 4 minutos ENCAMINHADO PARA A ACESSORIA." at bounding box center [894, 184] width 264 height 81
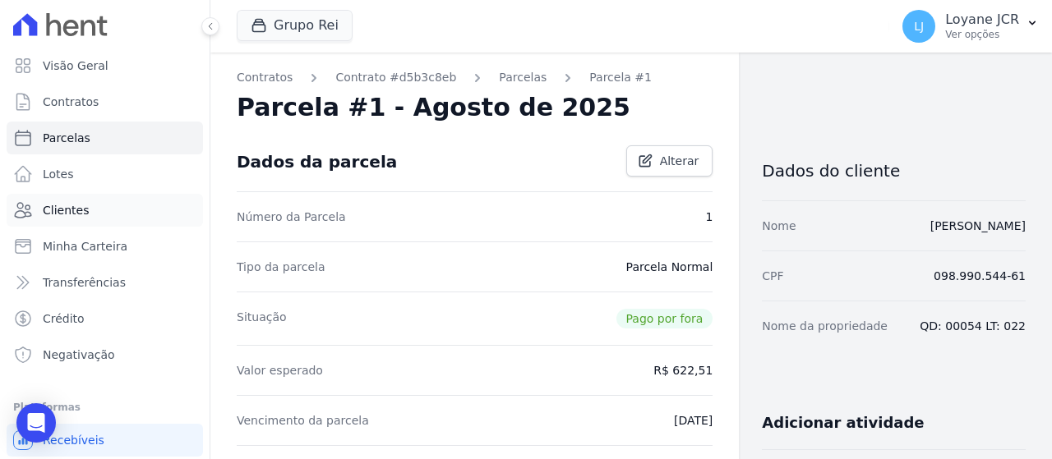
click at [81, 214] on span "Clientes" at bounding box center [66, 210] width 46 height 16
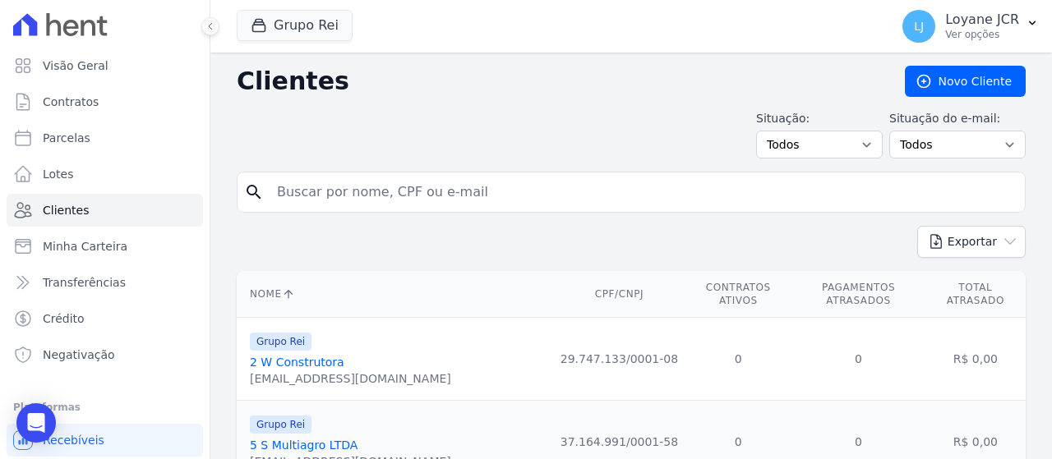
click at [658, 218] on form "search" at bounding box center [631, 199] width 789 height 54
click at [102, 136] on link "Parcelas" at bounding box center [105, 138] width 196 height 33
select select
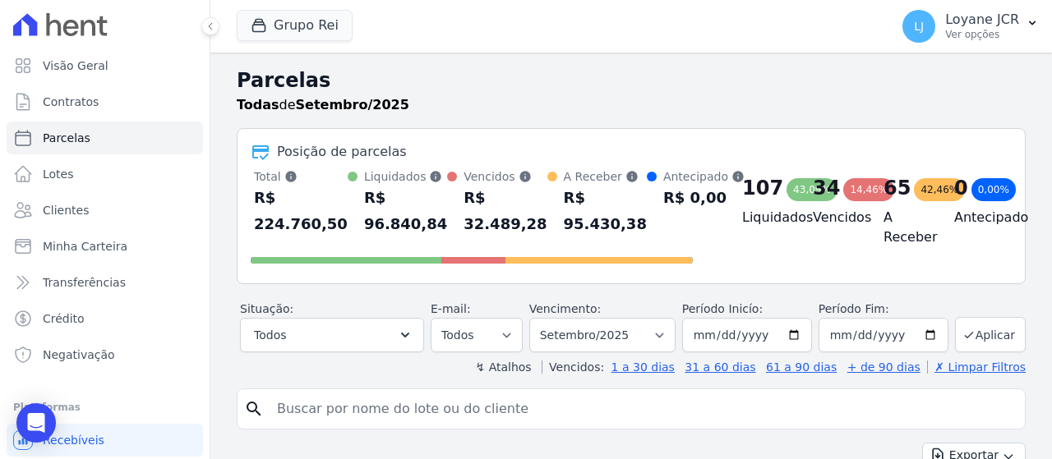
click at [468, 186] on div "R$ 32.489,28" at bounding box center [504, 211] width 83 height 53
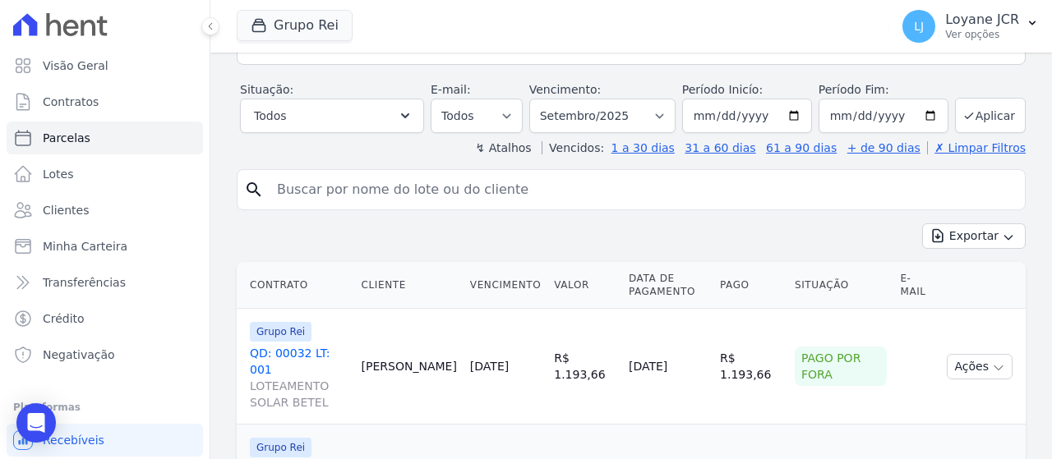
scroll to position [329, 0]
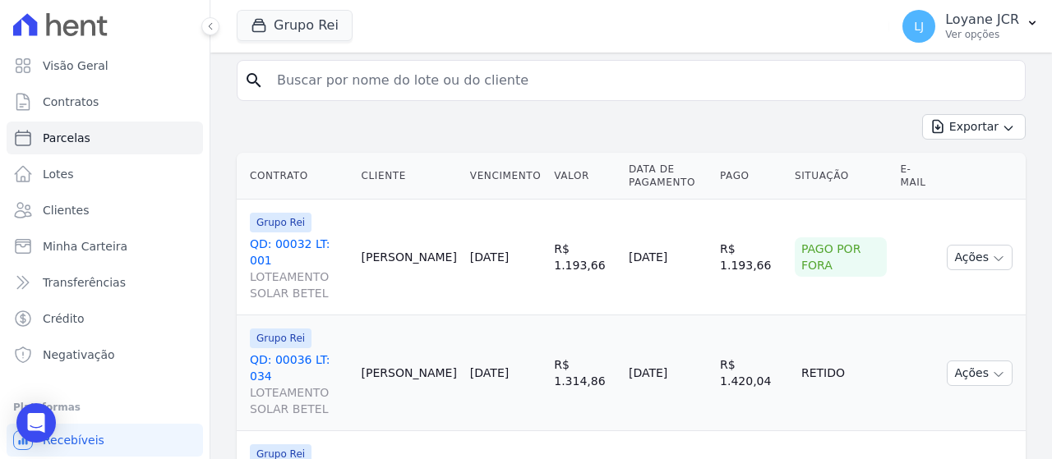
click at [399, 95] on input "search" at bounding box center [642, 80] width 751 height 33
paste input "[PERSON_NAME]"
type input "[PERSON_NAME]"
select select
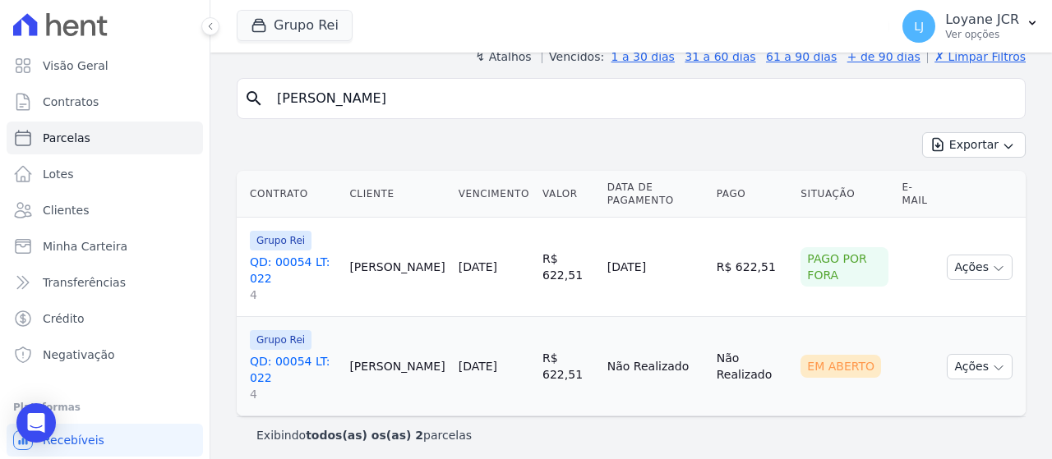
scroll to position [149, 0]
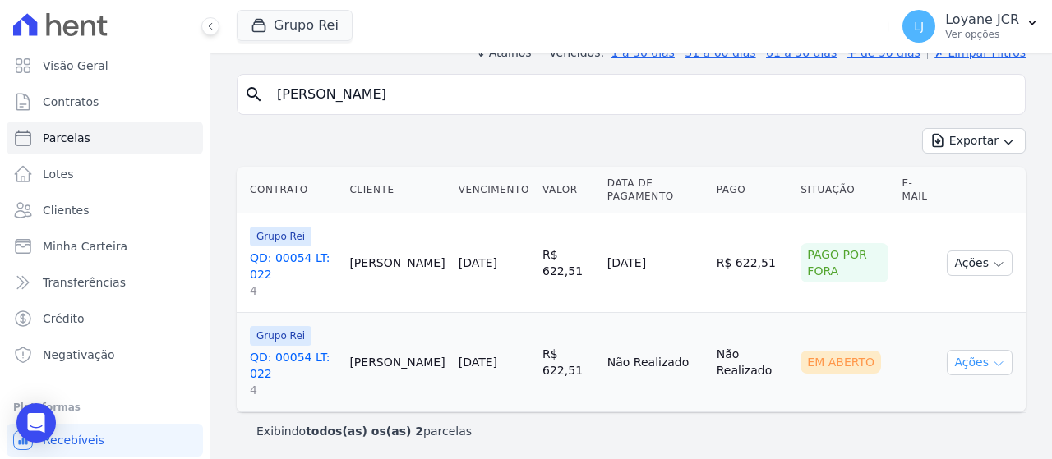
click at [958, 355] on button "Ações" at bounding box center [980, 362] width 66 height 25
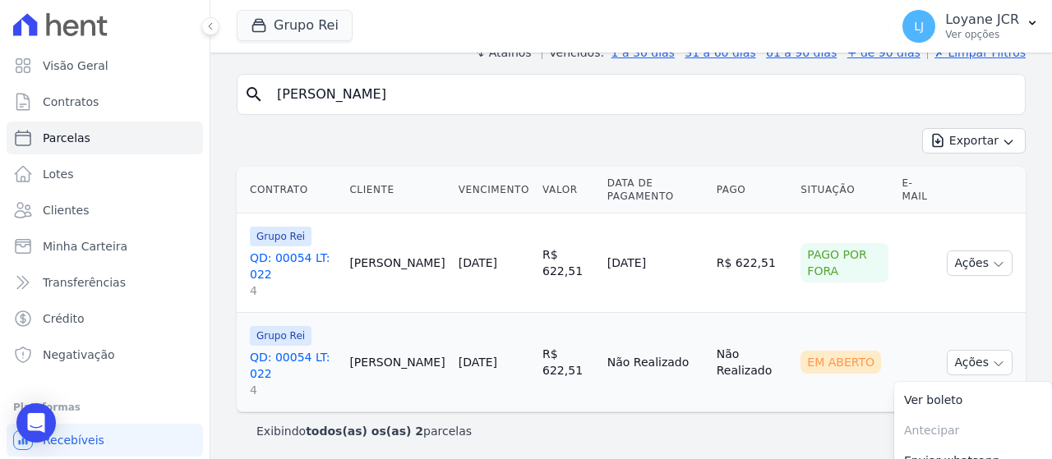
scroll to position [227, 0]
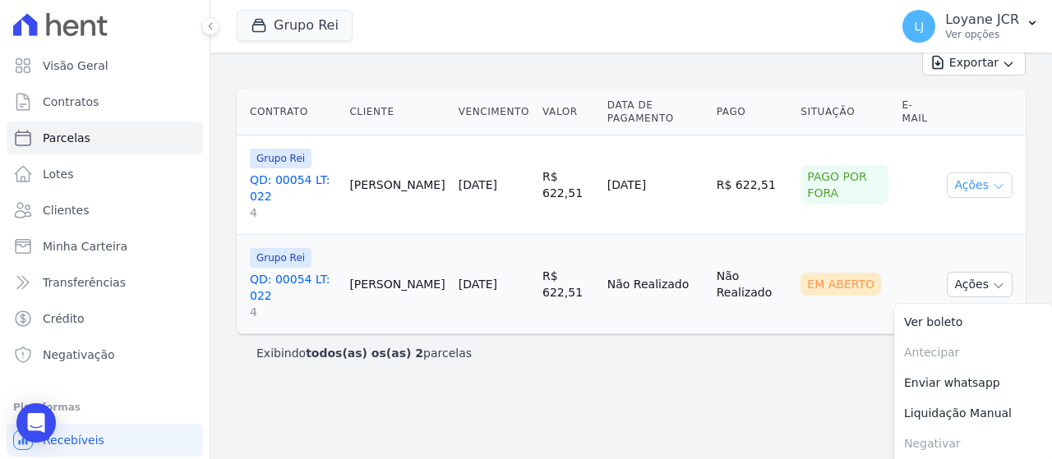
click at [958, 176] on button "Ações" at bounding box center [980, 185] width 66 height 25
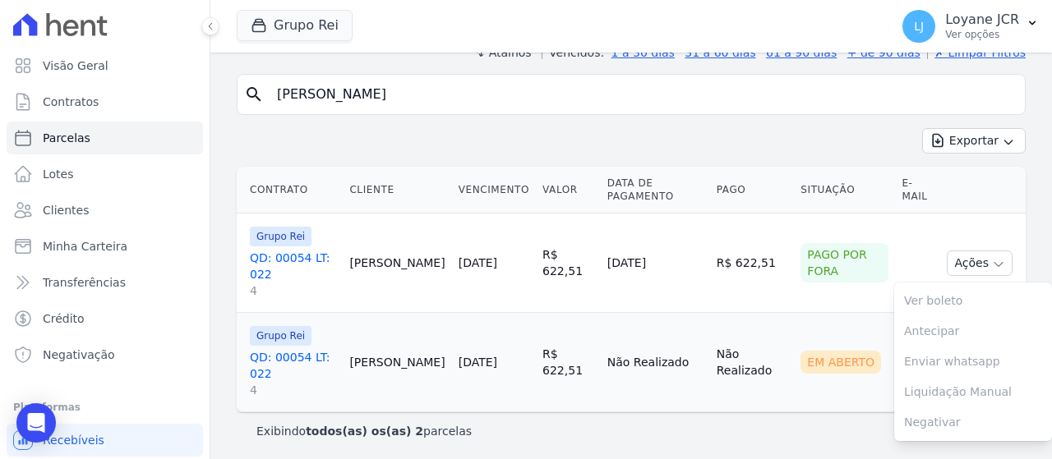
click at [767, 118] on div "search JESSICA MAXIMIANO DA SILVA Exportar Exportar PDF Exportar CSV Contrato C…" at bounding box center [631, 262] width 789 height 376
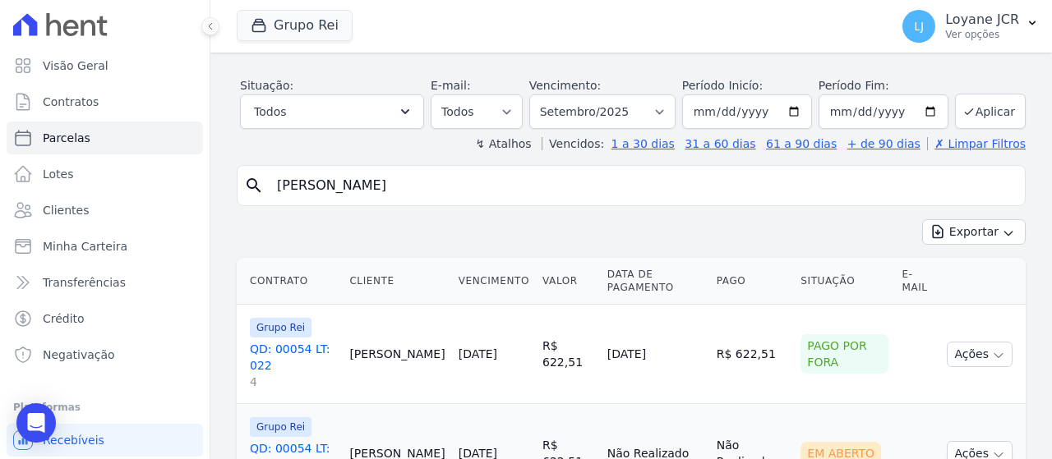
scroll to position [0, 0]
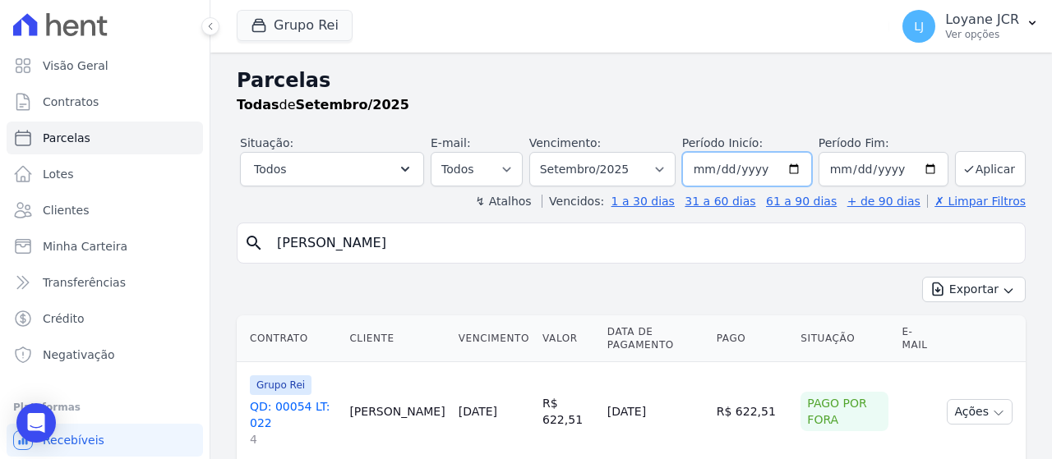
click at [767, 175] on input "2025-09-01" at bounding box center [747, 169] width 130 height 35
click at [797, 174] on input "2025-09-01" at bounding box center [747, 169] width 130 height 35
type input "2025-08-01"
click at [914, 173] on input "2025-09-30" at bounding box center [883, 169] width 130 height 35
click at [973, 159] on button "Aplicar" at bounding box center [990, 168] width 71 height 35
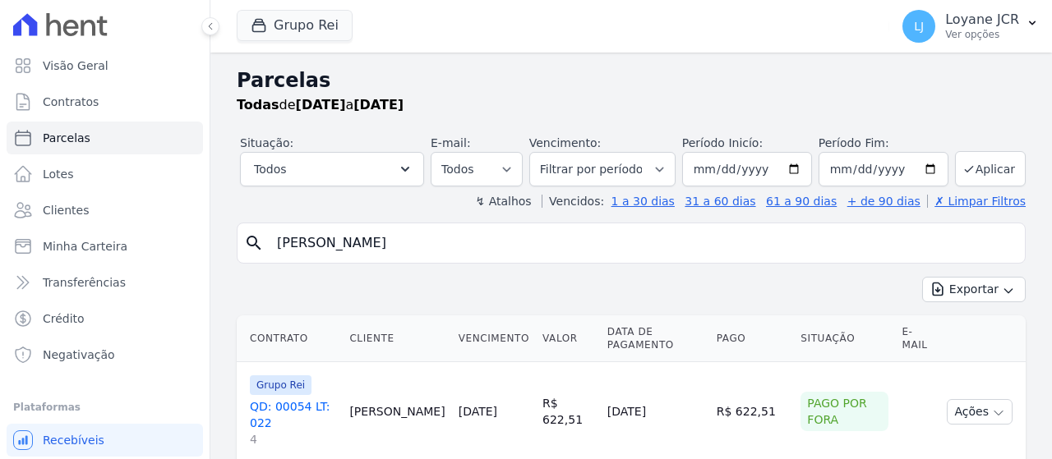
select select
click at [923, 172] on input "[DATE]" at bounding box center [883, 169] width 130 height 35
type input "[DATE]"
click at [999, 165] on button "Aplicar" at bounding box center [990, 168] width 71 height 35
select select
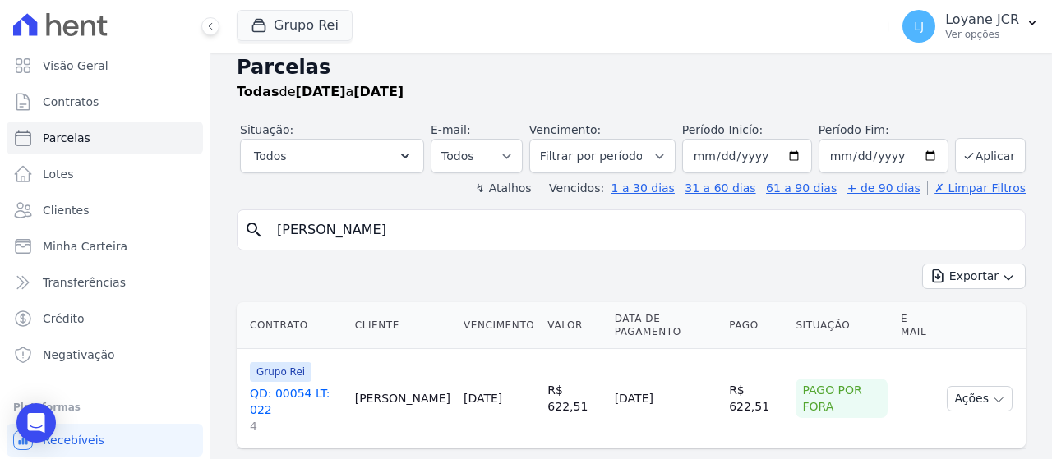
scroll to position [20, 0]
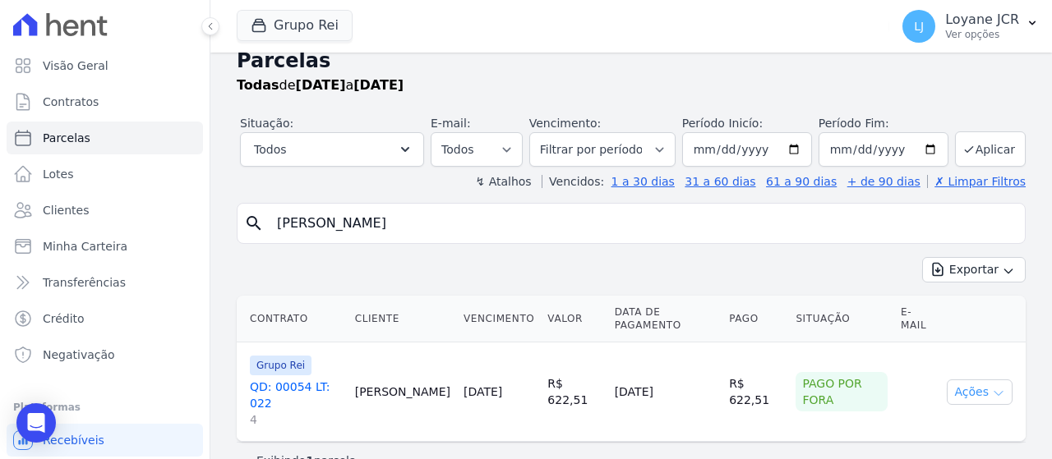
click at [951, 380] on button "Ações" at bounding box center [980, 392] width 66 height 25
click at [795, 147] on input "2025-08-01" at bounding box center [747, 149] width 130 height 35
type input "[DATE]"
click at [922, 149] on input "2025-08-31" at bounding box center [883, 149] width 130 height 35
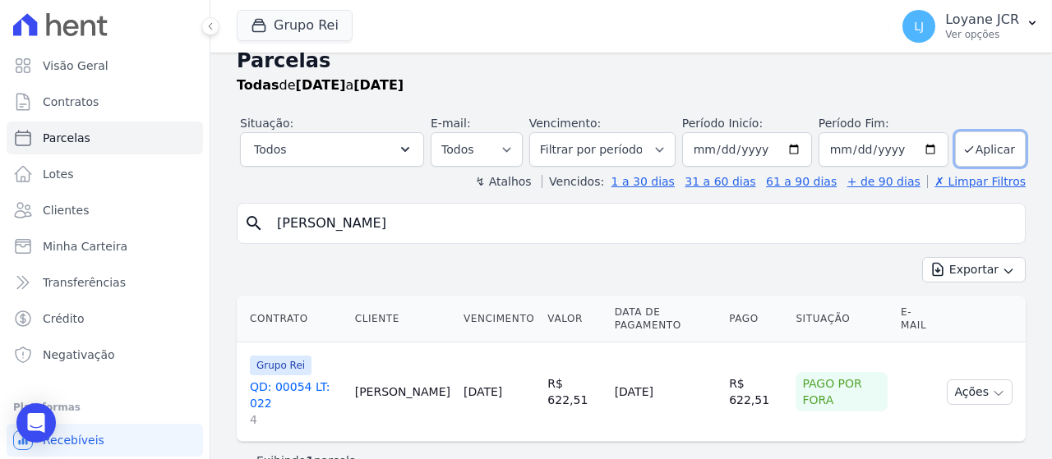
type input "[DATE]"
click at [767, 240] on div "search JESSICA MAXIMIANO DA SILVA" at bounding box center [631, 223] width 789 height 41
click at [996, 146] on button "Aplicar" at bounding box center [990, 148] width 71 height 35
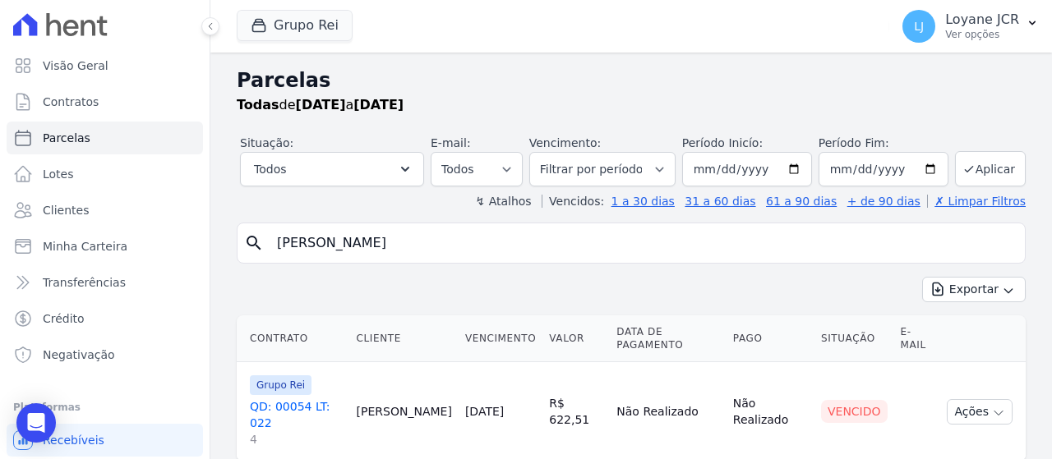
select select
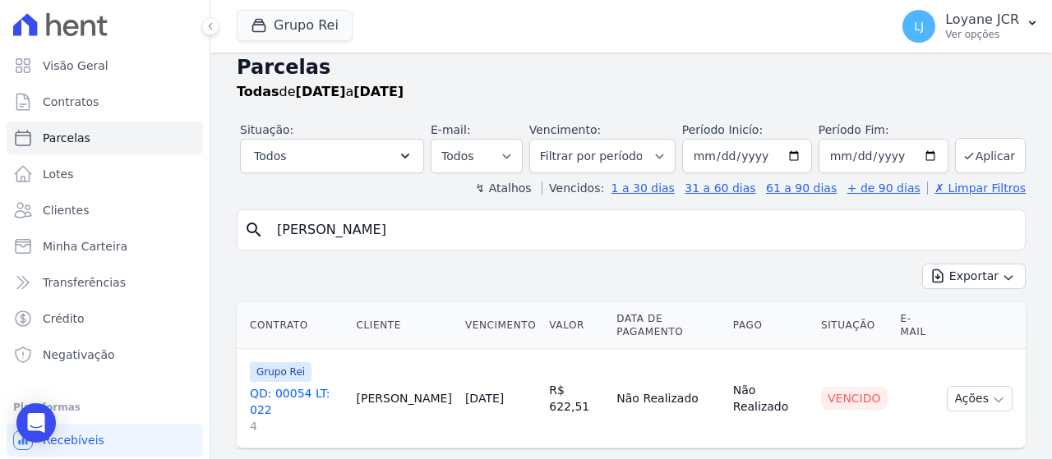
scroll to position [20, 0]
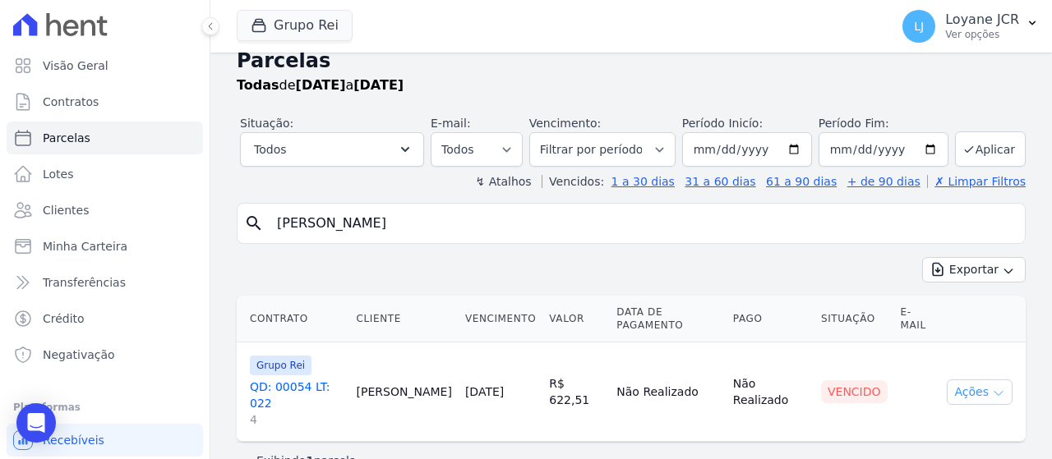
click at [970, 380] on button "Ações" at bounding box center [980, 392] width 66 height 25
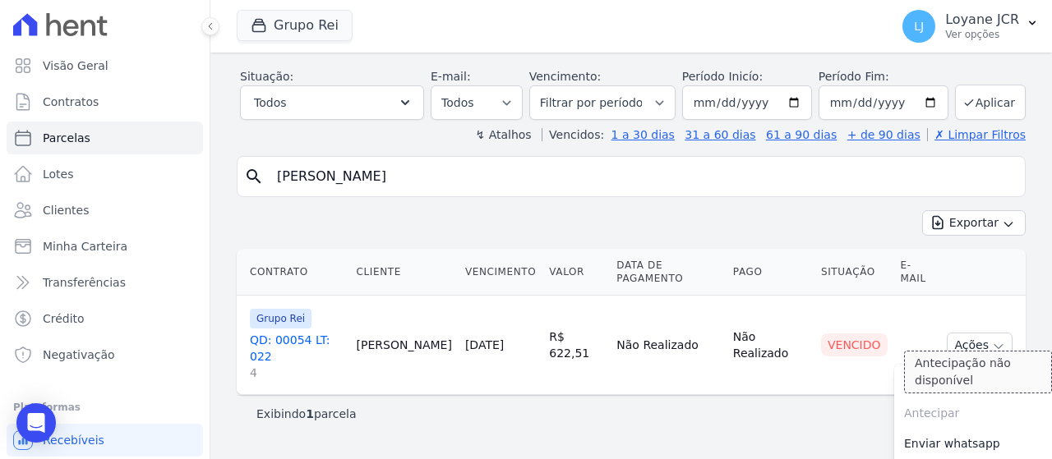
scroll to position [106, 0]
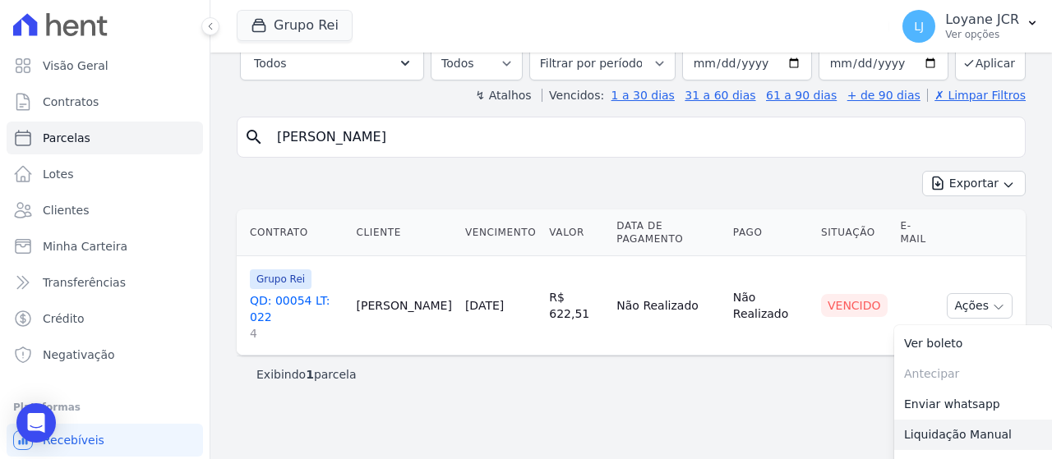
click at [930, 420] on link "Liquidação Manual" at bounding box center [973, 435] width 158 height 30
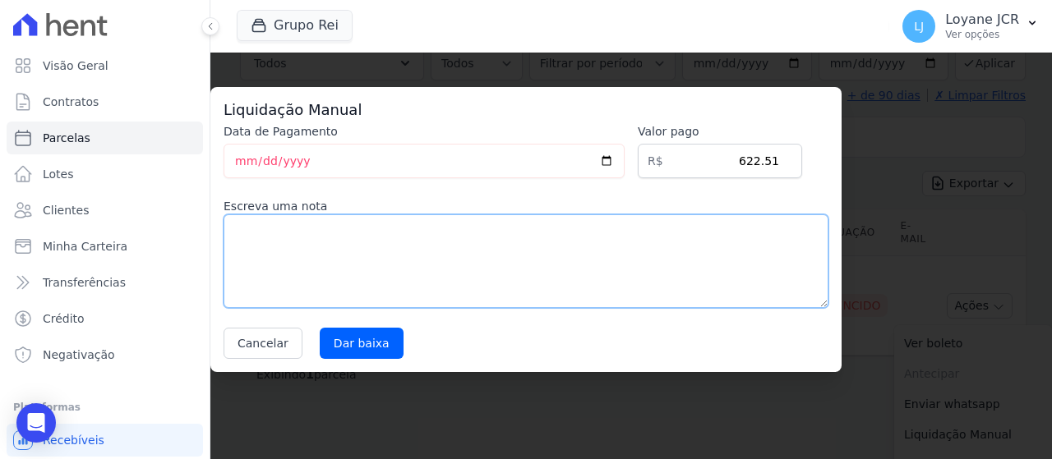
click at [481, 250] on textarea at bounding box center [525, 261] width 605 height 94
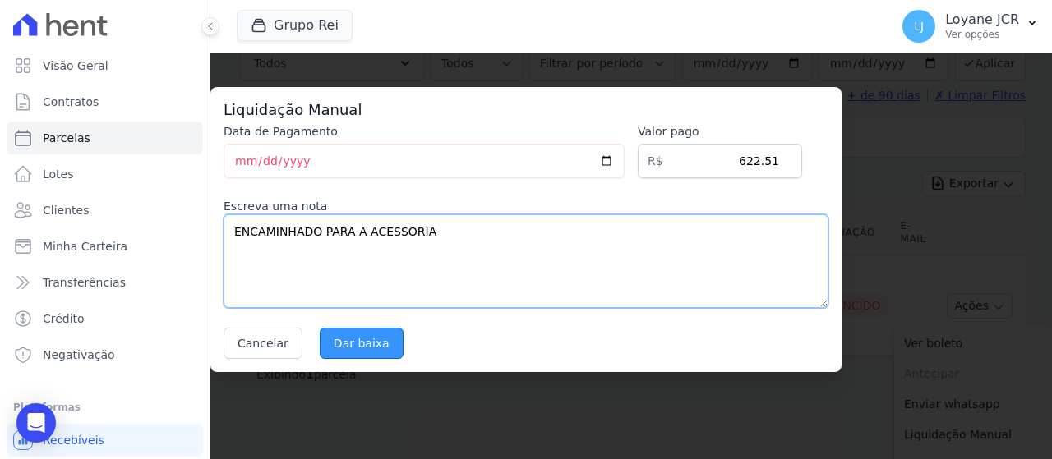
type textarea "ENCAMINHADO PARA A ACESSORIA"
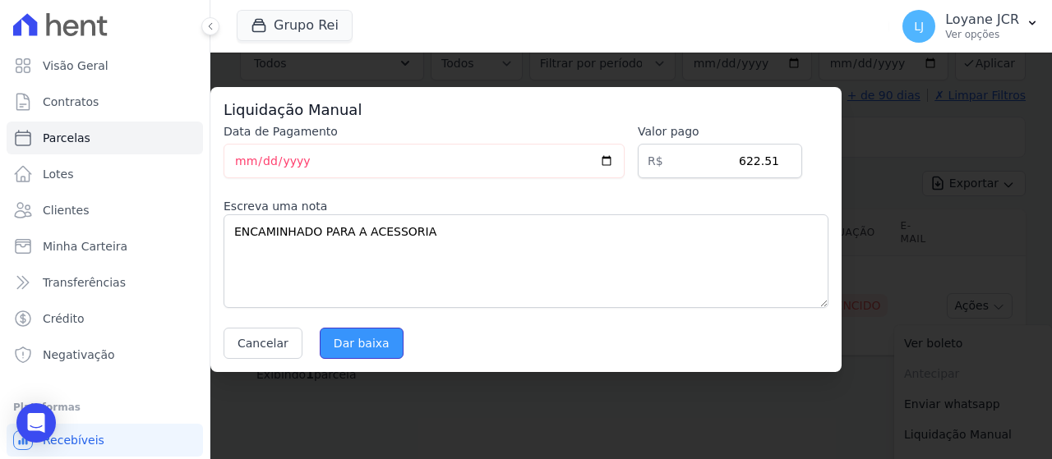
click at [375, 345] on input "Dar baixa" at bounding box center [362, 343] width 84 height 31
select select
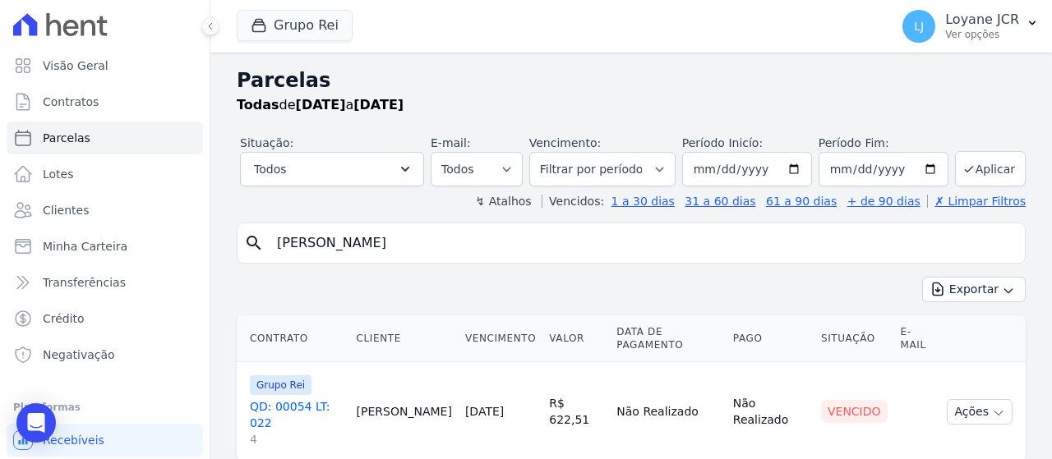
select select
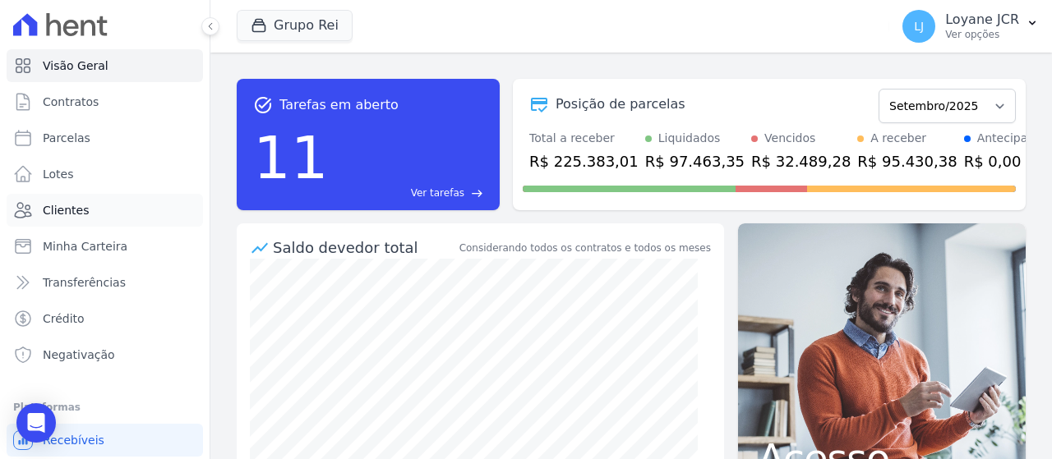
click at [115, 218] on link "Clientes" at bounding box center [105, 210] width 196 height 33
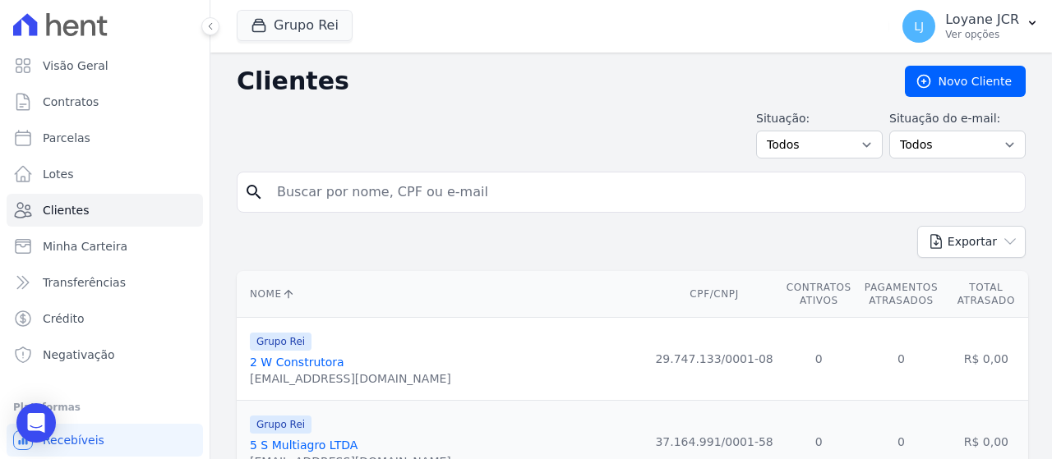
click at [422, 191] on input "search" at bounding box center [642, 192] width 751 height 33
paste input "[PERSON_NAME]"
type input "[PERSON_NAME]"
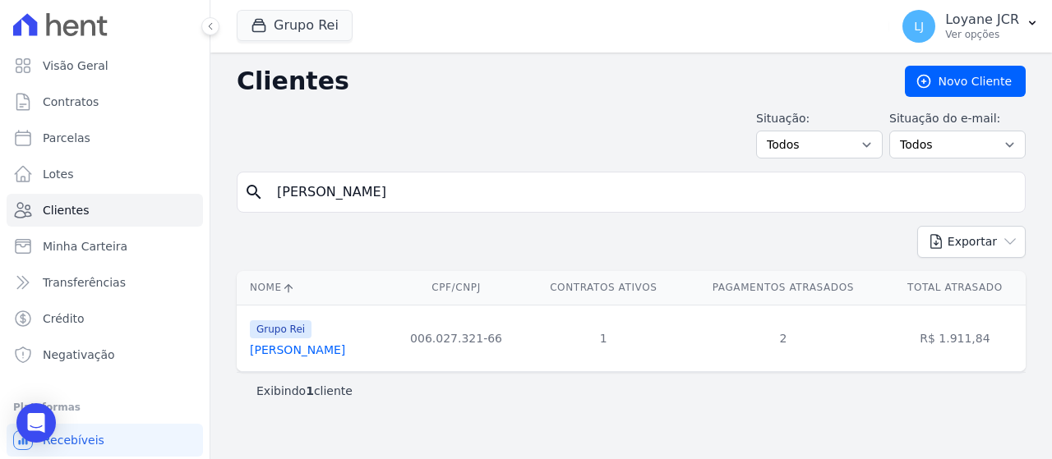
click at [341, 358] on td "Grupo Rei Fabio Souza De Almeida" at bounding box center [312, 338] width 150 height 67
click at [345, 348] on link "Fabio Souza De Almeida" at bounding box center [297, 349] width 95 height 13
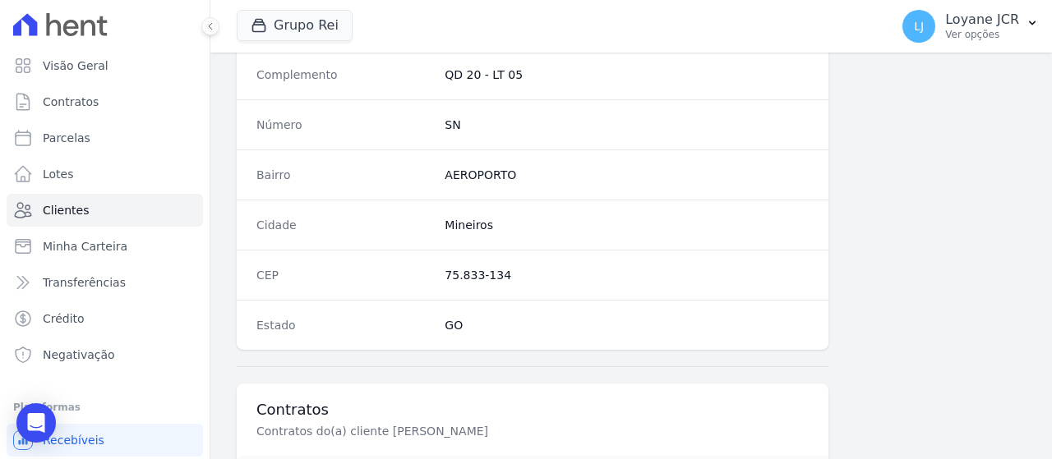
scroll to position [1159, 0]
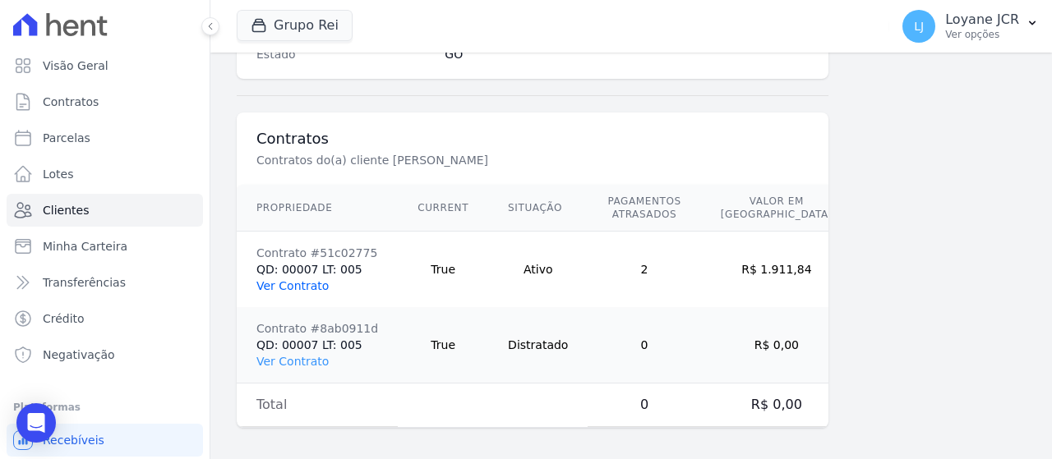
click at [302, 281] on link "Ver Contrato" at bounding box center [292, 285] width 72 height 13
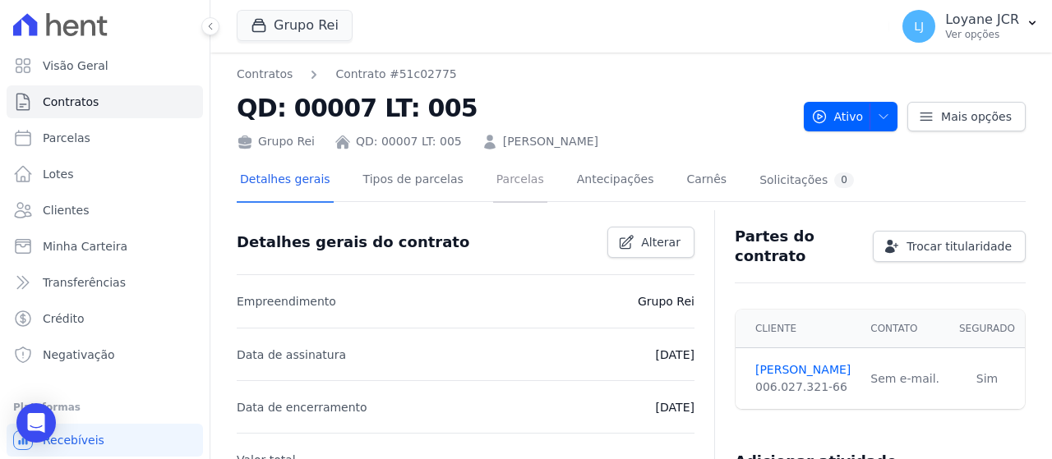
click at [505, 177] on link "Parcelas" at bounding box center [520, 181] width 54 height 44
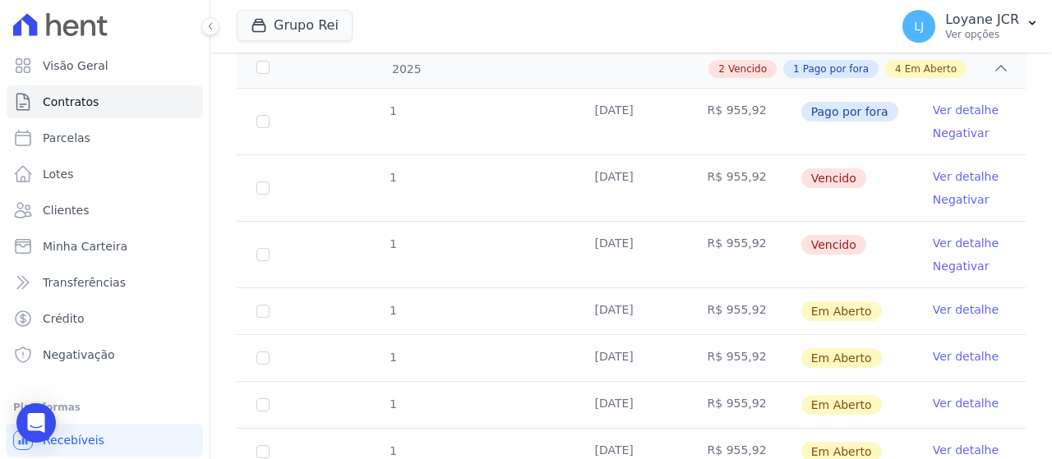
scroll to position [247, 0]
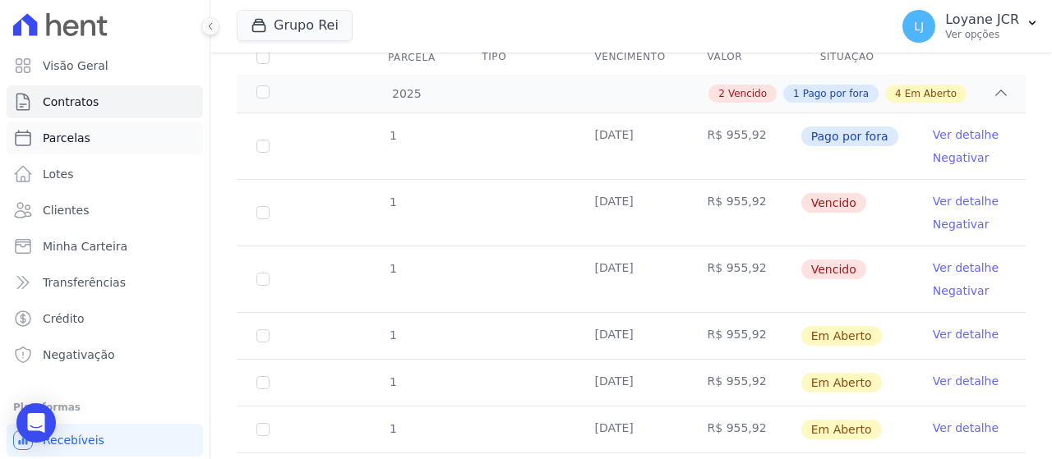
click at [104, 123] on link "Parcelas" at bounding box center [105, 138] width 196 height 33
select select
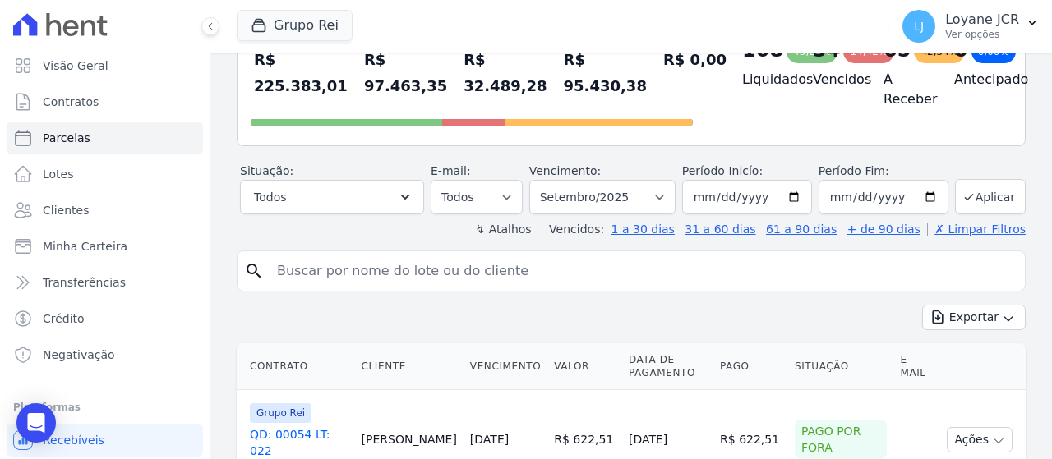
scroll to position [164, 0]
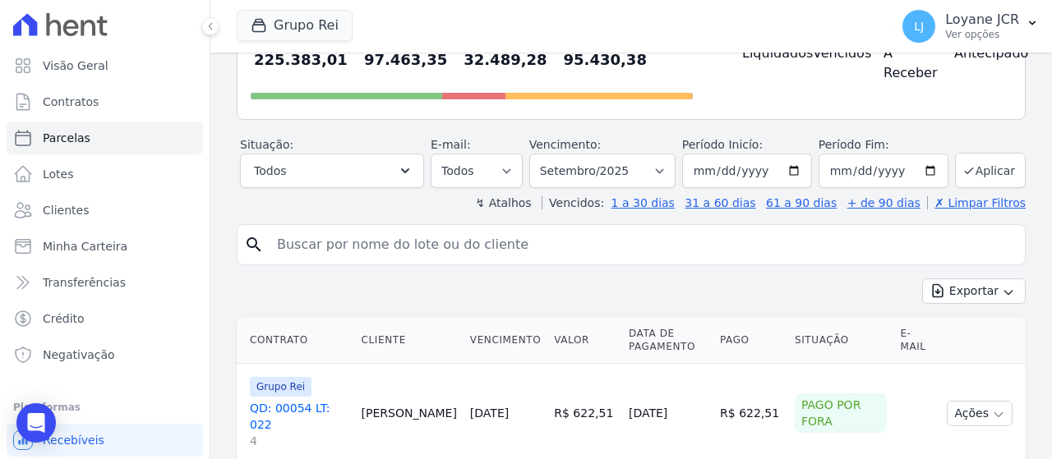
click at [624, 238] on input "search" at bounding box center [642, 244] width 751 height 33
paste input "[PERSON_NAME]"
type input "[PERSON_NAME]"
select select
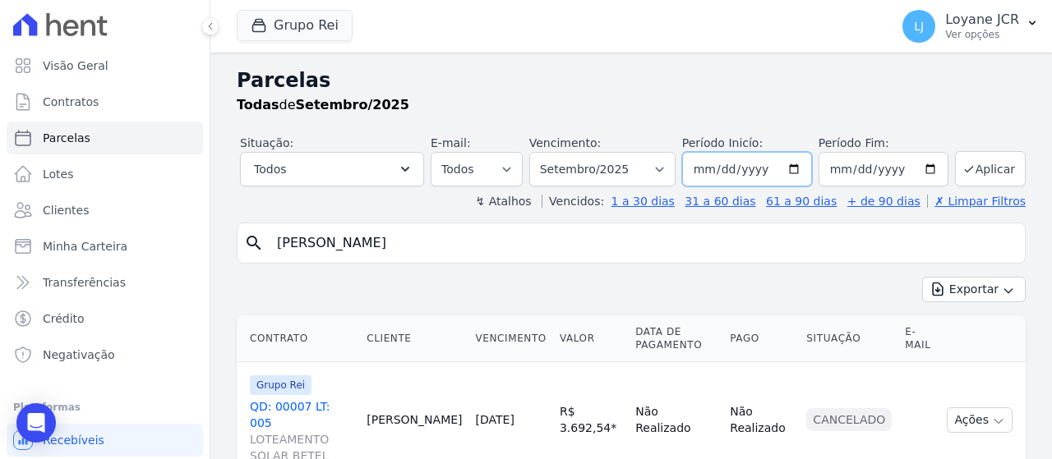
click at [757, 164] on input "2025-09-01" at bounding box center [747, 169] width 130 height 35
click at [797, 175] on input "2025-09-01" at bounding box center [747, 169] width 130 height 35
type input "2025-07-01"
click at [924, 167] on input "2025-09-30" at bounding box center [883, 169] width 130 height 35
type input "2025-07-30"
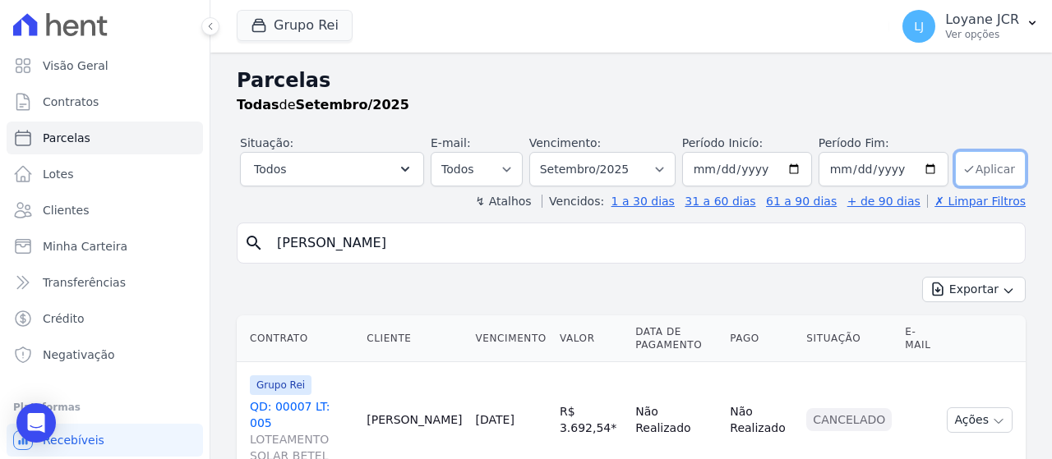
click at [979, 170] on button "Aplicar" at bounding box center [990, 168] width 71 height 35
select select
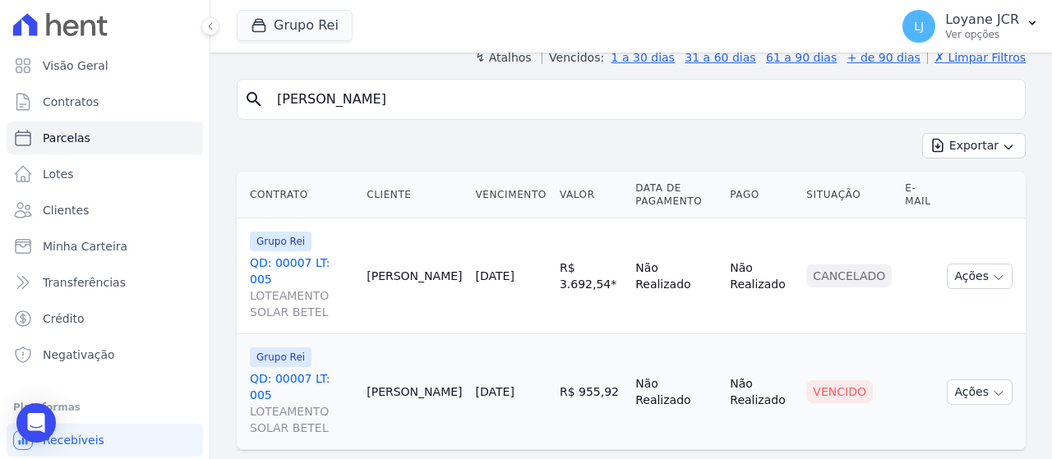
scroll to position [149, 0]
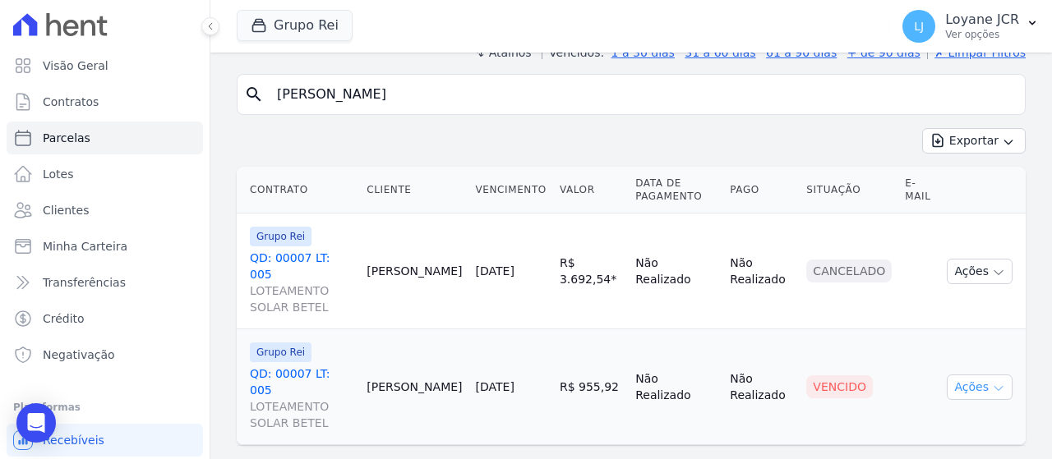
click at [948, 375] on button "Ações" at bounding box center [980, 387] width 66 height 25
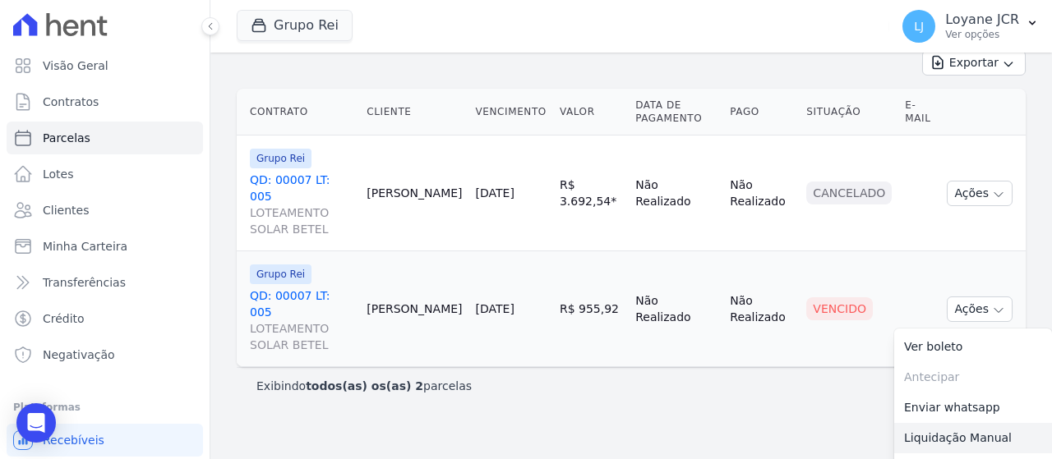
click at [933, 423] on link "Liquidação Manual" at bounding box center [973, 438] width 158 height 30
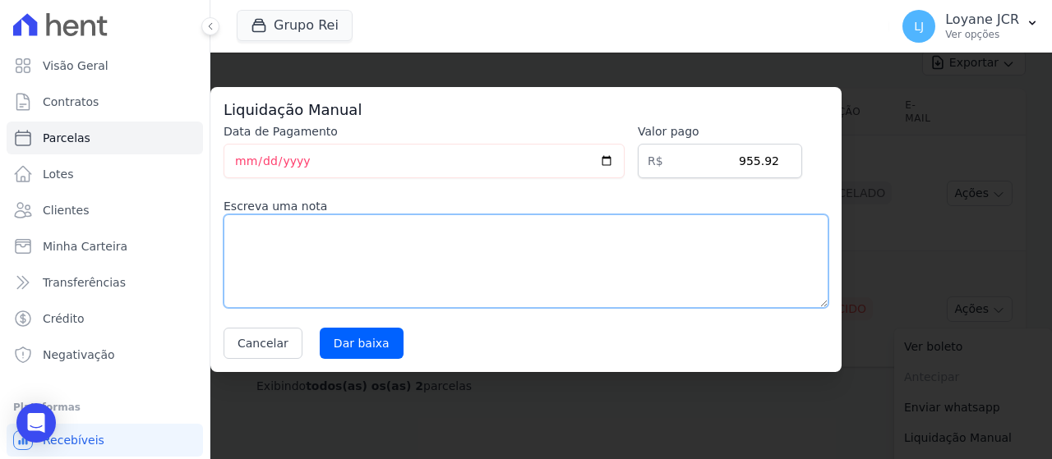
click at [396, 254] on textarea at bounding box center [525, 261] width 605 height 94
type textarea "E"
type textarea "ENVIADO PARA A ACESSORIA"
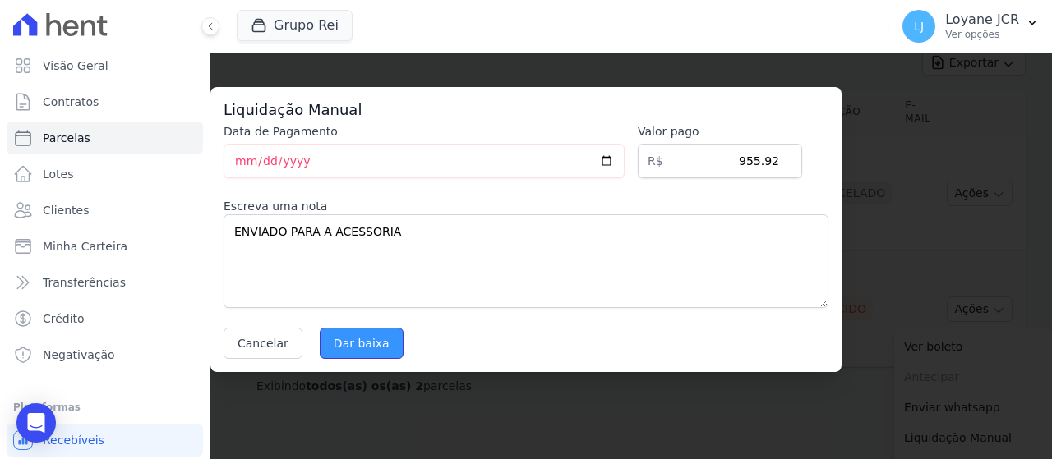
click at [348, 342] on input "Dar baixa" at bounding box center [362, 343] width 84 height 31
select select
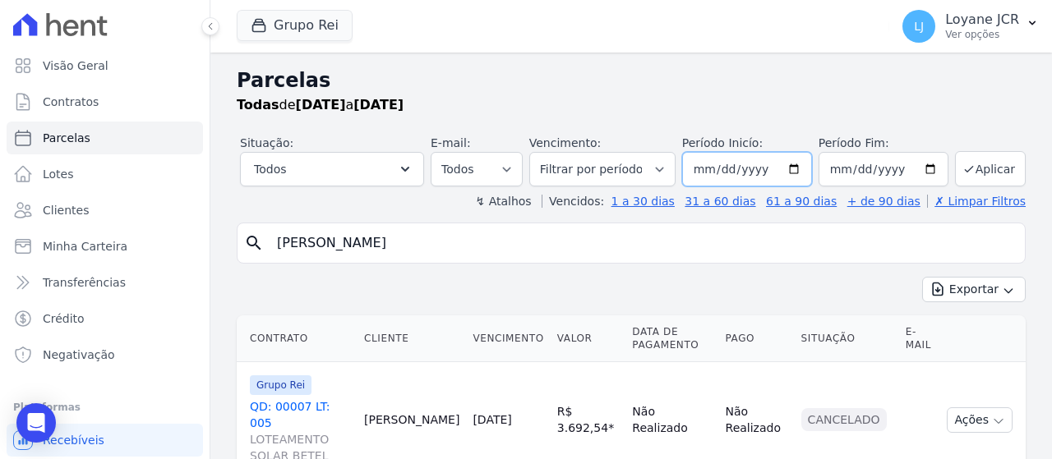
click at [799, 162] on input "2025-07-01" at bounding box center [747, 169] width 130 height 35
type input "[DATE]"
click at [920, 165] on input "2025-07-30" at bounding box center [883, 169] width 130 height 35
type input "[DATE]"
click at [989, 159] on button "Aplicar" at bounding box center [990, 168] width 71 height 35
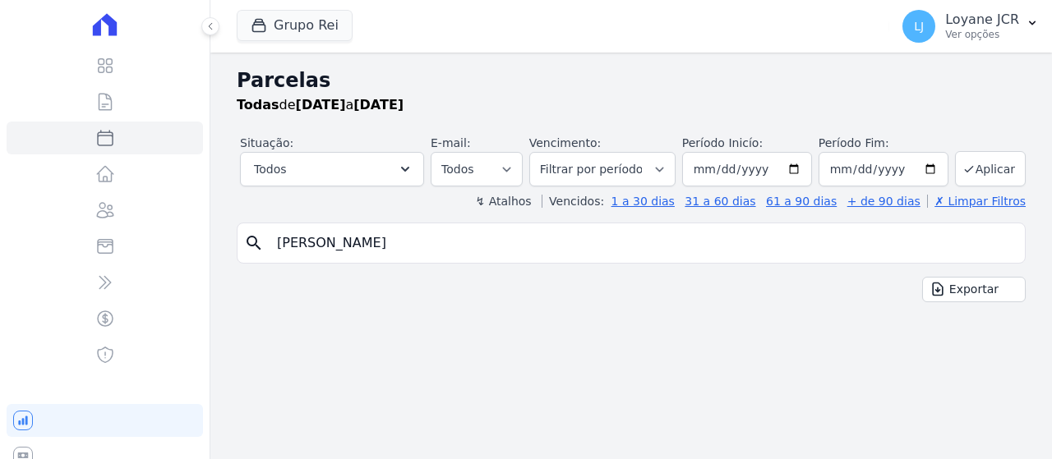
select select
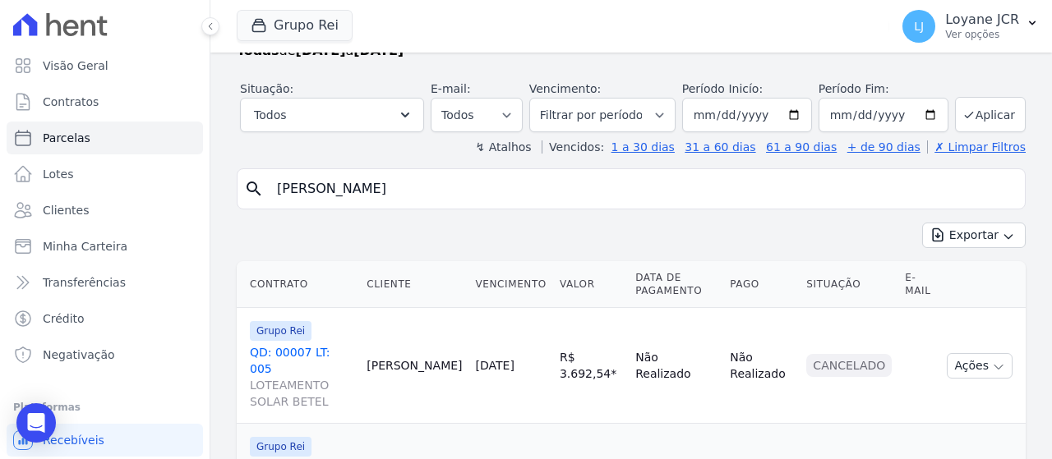
scroll to position [149, 0]
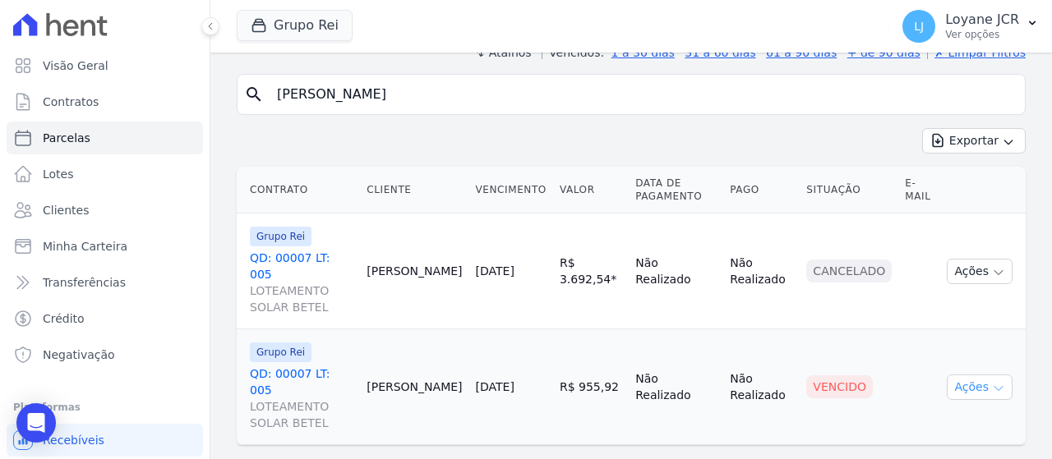
click at [968, 375] on button "Ações" at bounding box center [980, 387] width 66 height 25
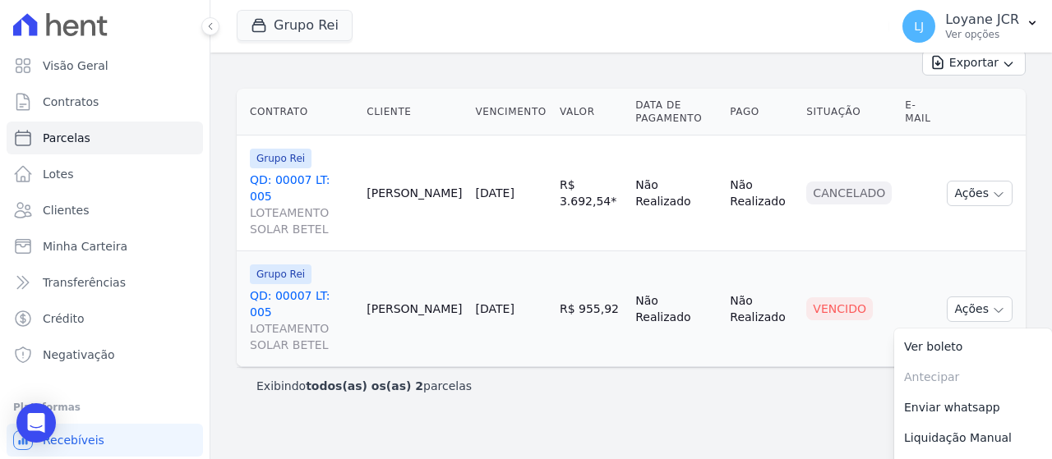
click at [956, 423] on link "Liquidação Manual" at bounding box center [973, 438] width 158 height 30
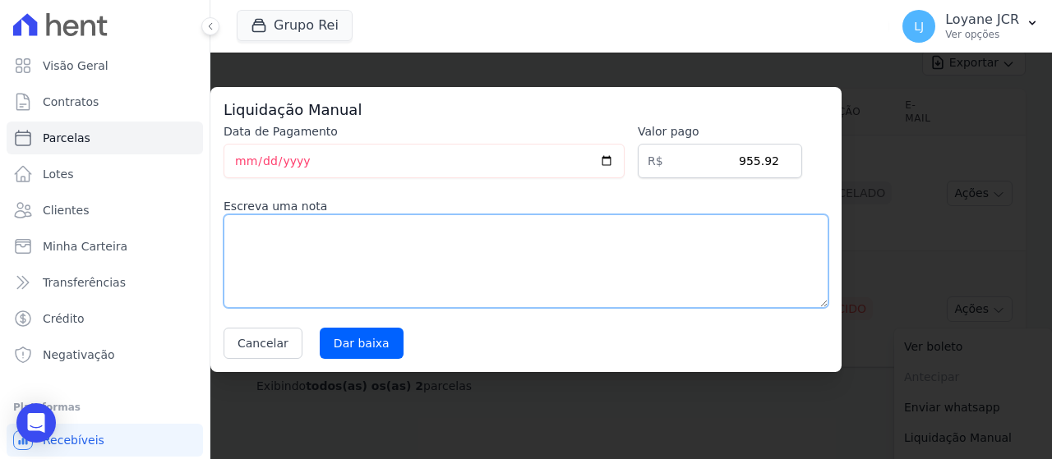
click at [587, 268] on textarea at bounding box center [525, 261] width 605 height 94
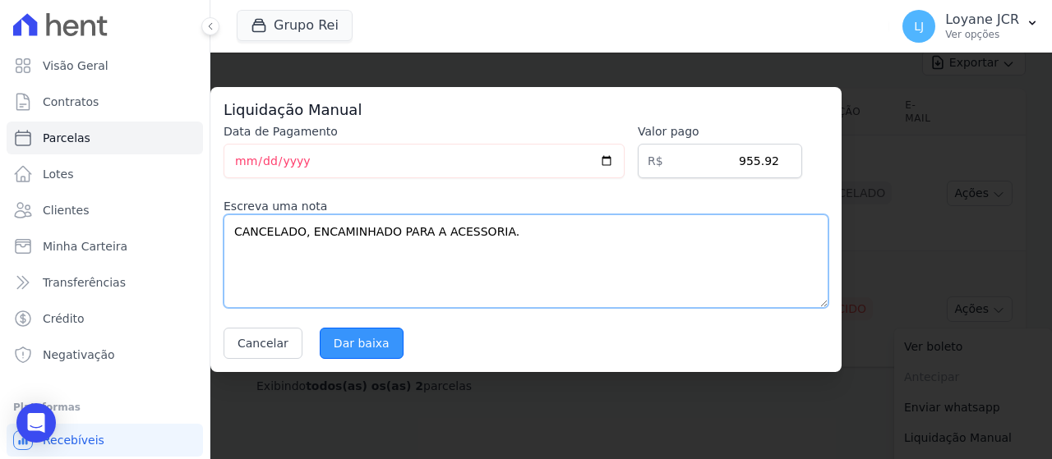
type textarea "CANCELADO, ENCAMINHADO PARA A ACESSORIA."
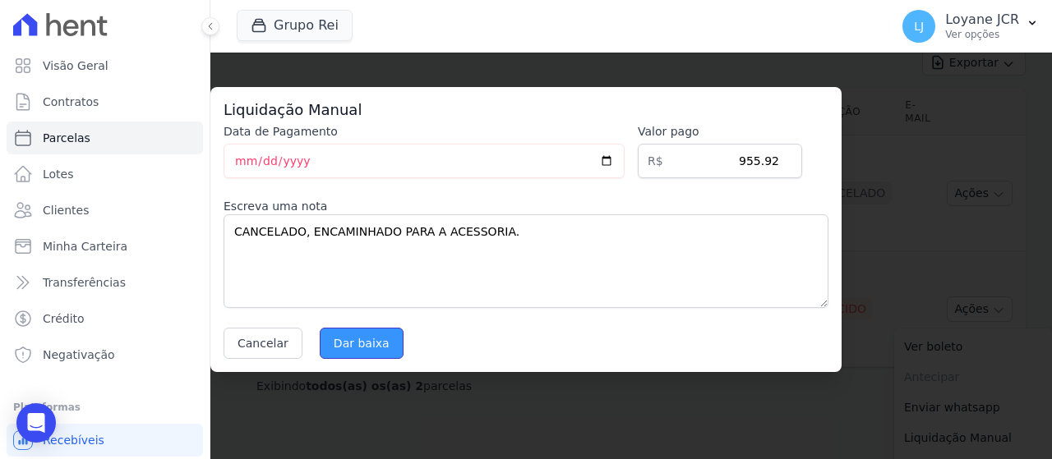
click at [352, 344] on input "Dar baixa" at bounding box center [362, 343] width 84 height 31
select select
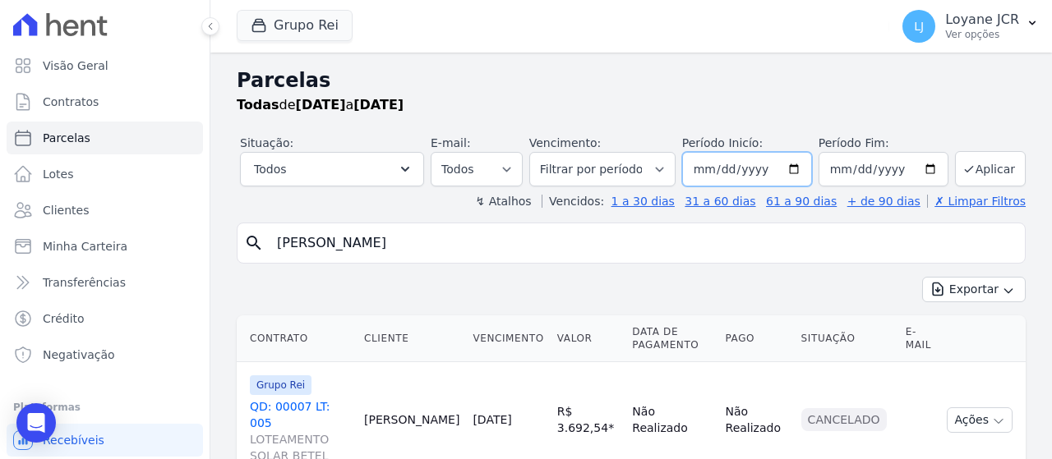
click at [786, 173] on input "[DATE]" at bounding box center [747, 169] width 130 height 35
